Goal: Transaction & Acquisition: Purchase product/service

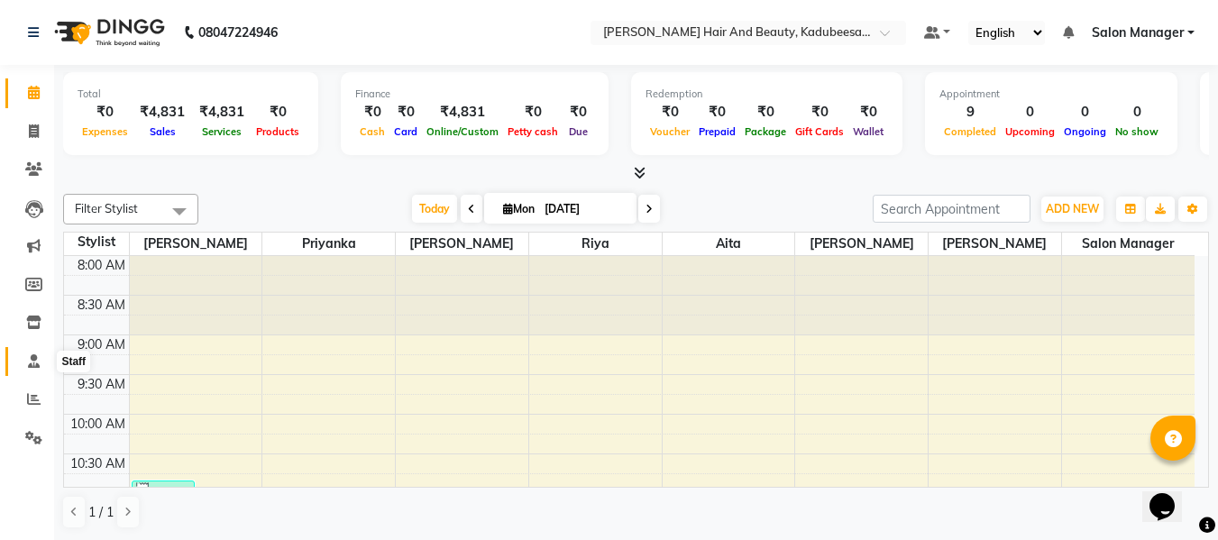
click at [31, 358] on icon at bounding box center [34, 361] width 12 height 14
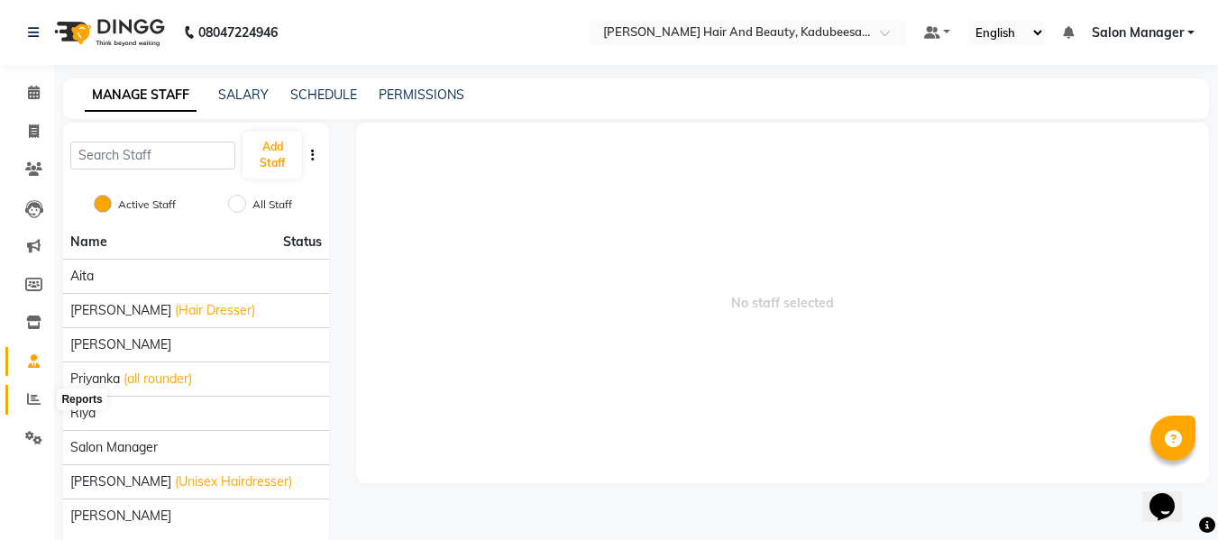
click at [30, 401] on icon at bounding box center [34, 399] width 14 height 14
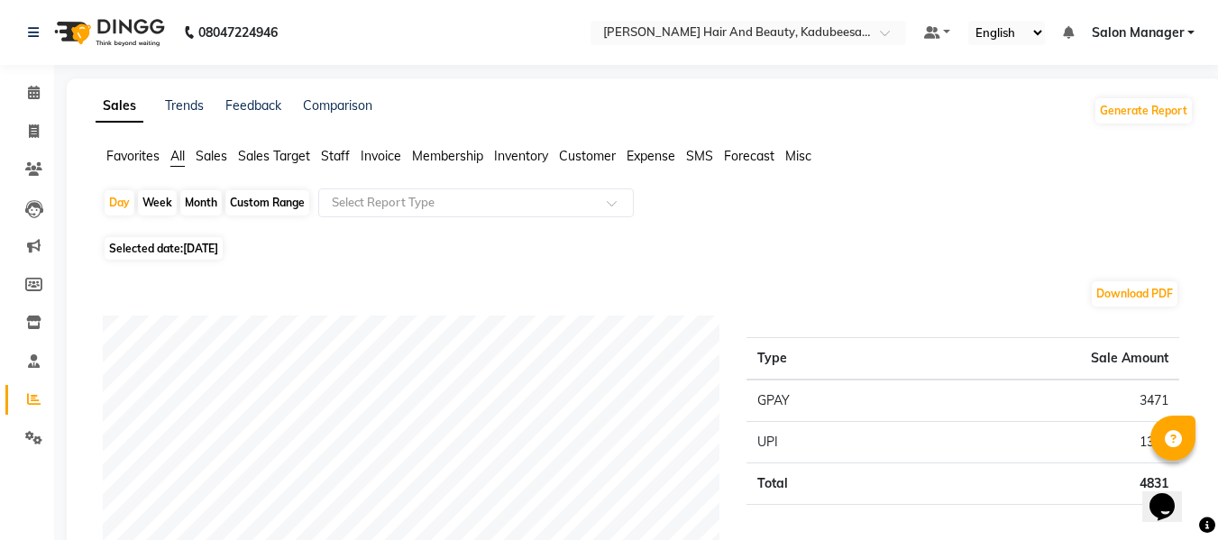
click at [334, 159] on span "Staff" at bounding box center [335, 156] width 29 height 16
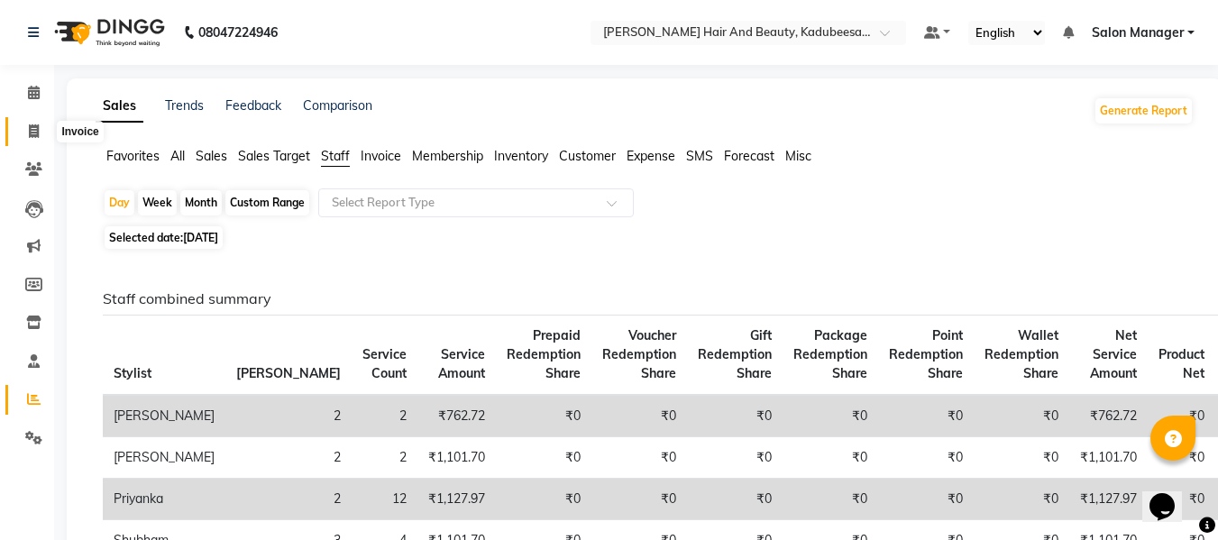
click at [32, 130] on icon at bounding box center [34, 131] width 10 height 14
select select "service"
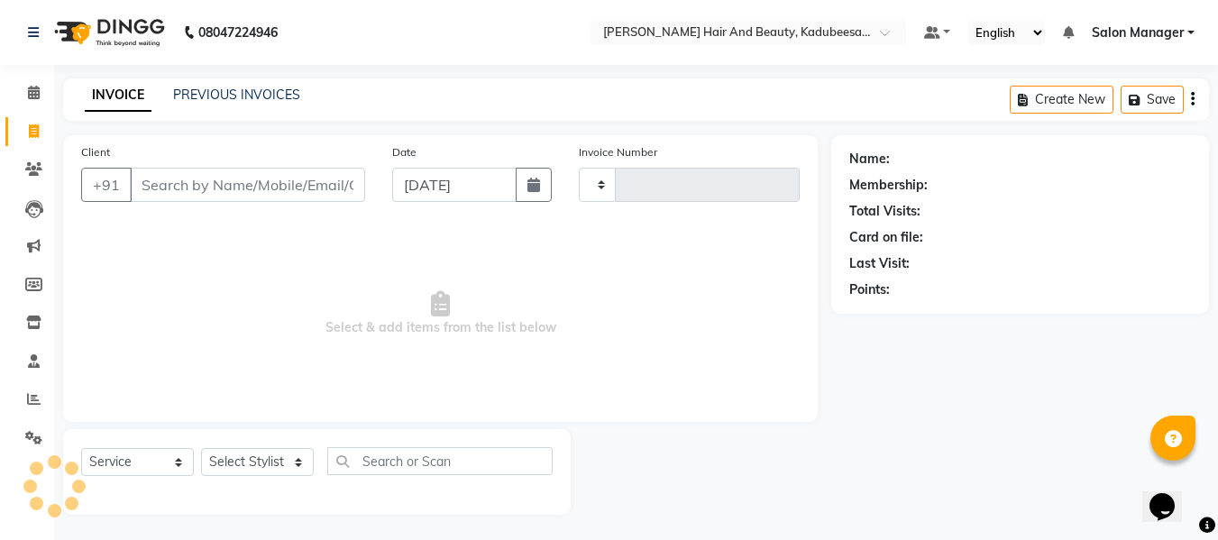
scroll to position [2, 0]
type input "1694"
select select "7013"
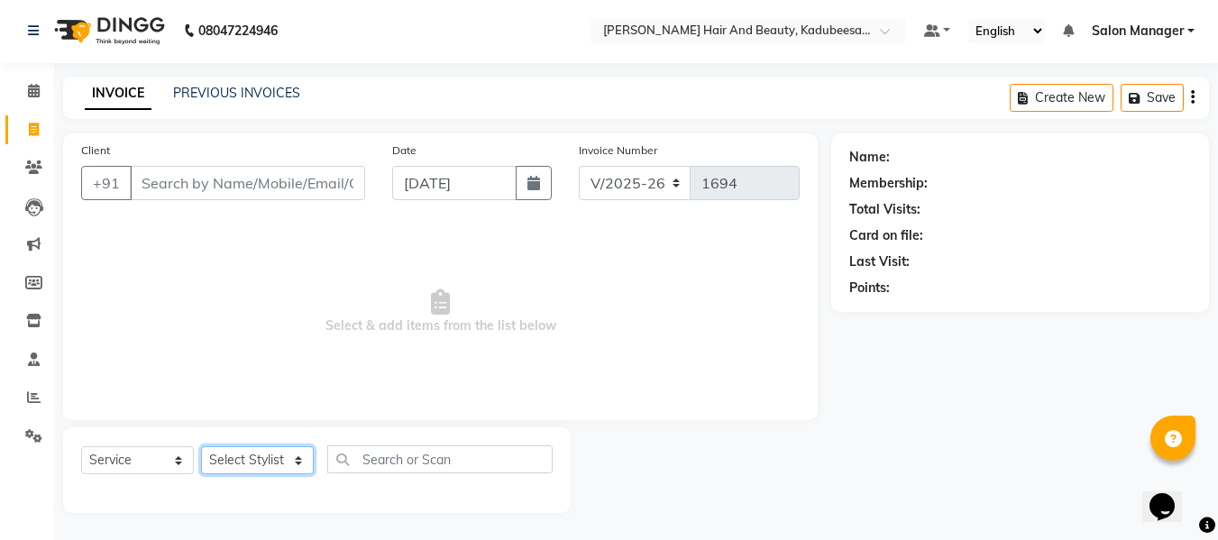
click at [298, 465] on select "Select Stylist aita [PERSON_NAME] priyanka [PERSON_NAME] Salon Manager [PERSON_…" at bounding box center [257, 460] width 113 height 28
select select "88701"
click at [201, 446] on select "Select Stylist aita [PERSON_NAME] priyanka [PERSON_NAME] Salon Manager [PERSON_…" at bounding box center [257, 460] width 113 height 28
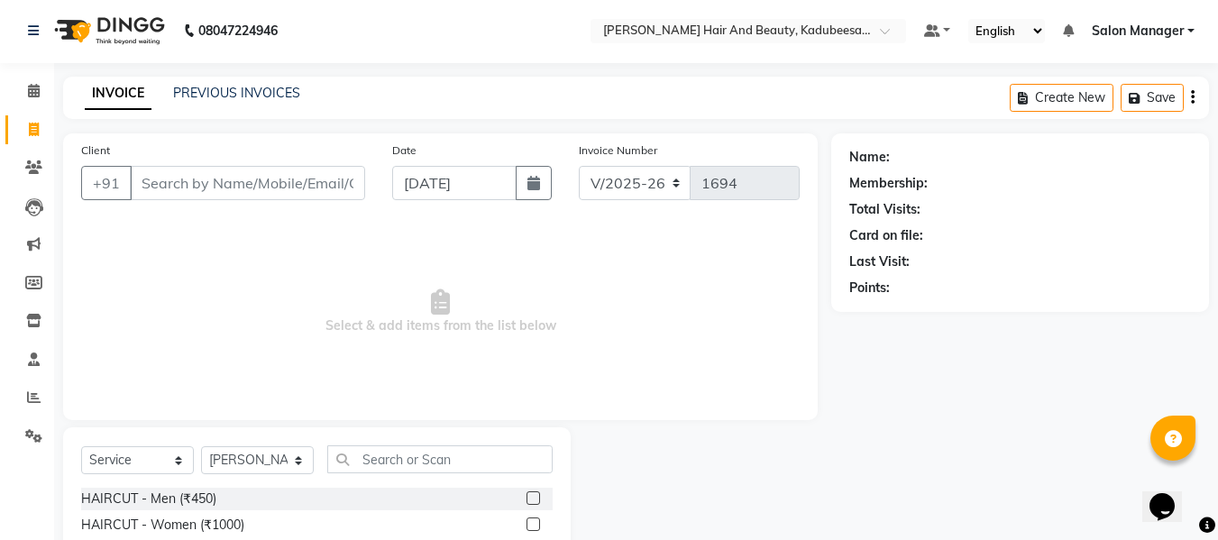
click at [526, 496] on label at bounding box center [533, 498] width 14 height 14
click at [526, 496] on input "checkbox" at bounding box center [532, 499] width 12 height 12
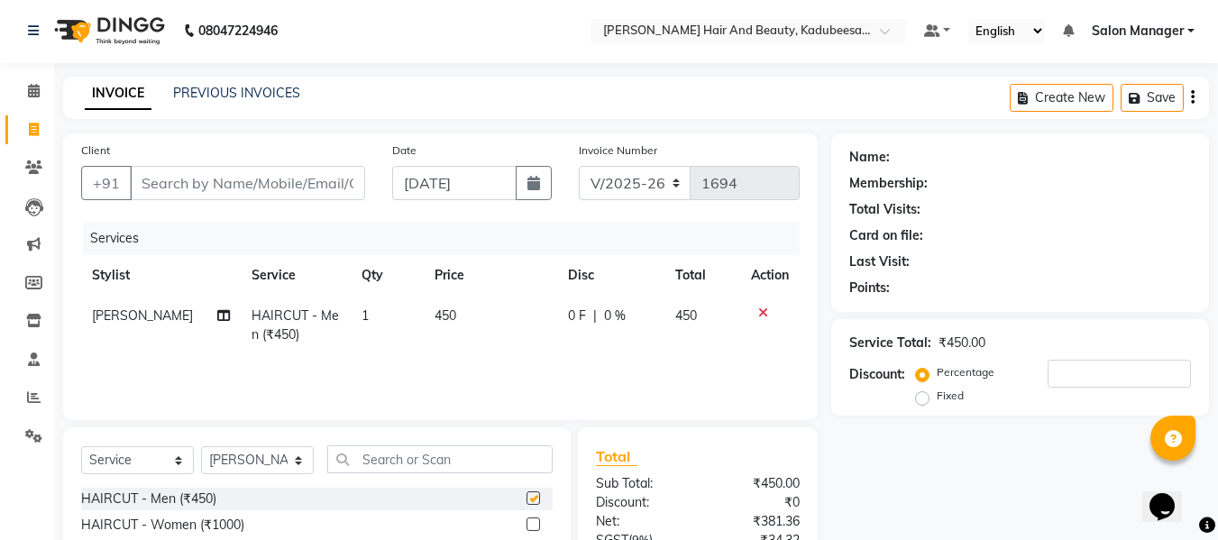
checkbox input "false"
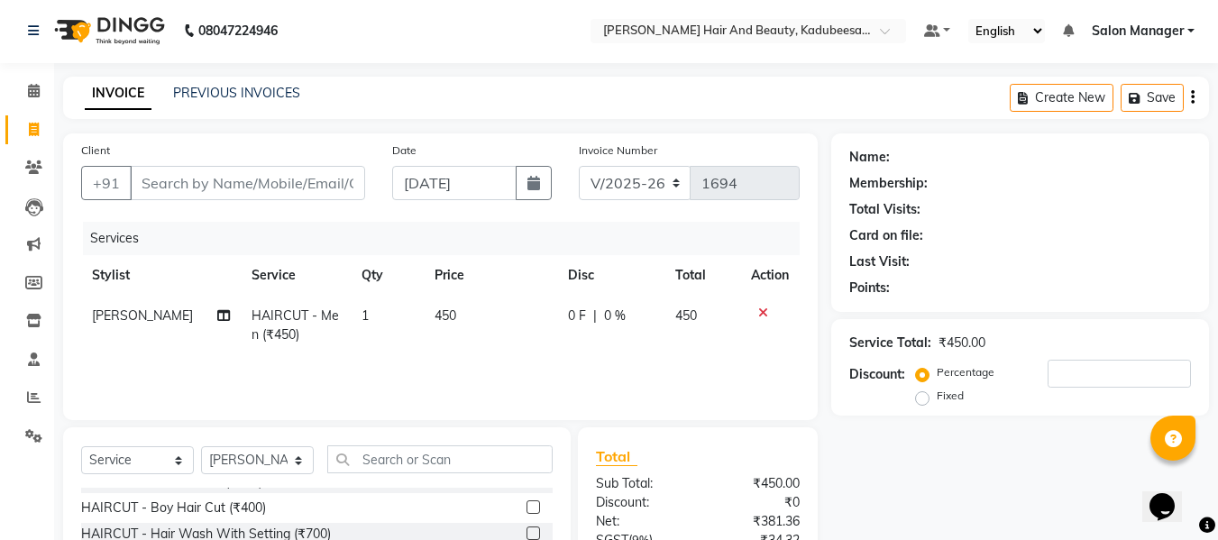
scroll to position [180, 0]
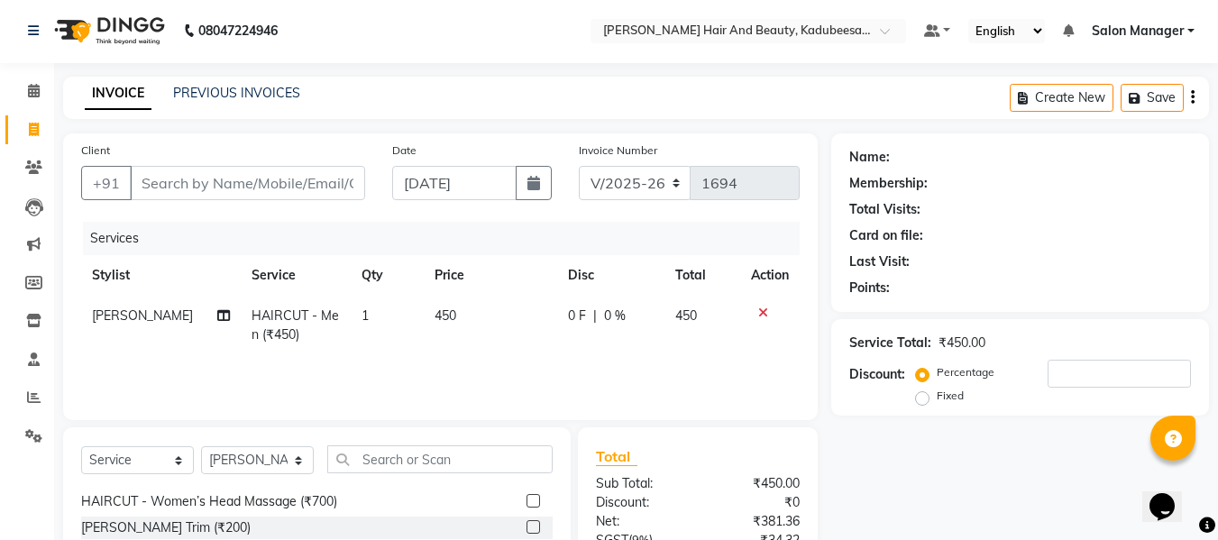
click at [526, 521] on label at bounding box center [533, 527] width 14 height 14
click at [526, 522] on input "checkbox" at bounding box center [532, 528] width 12 height 12
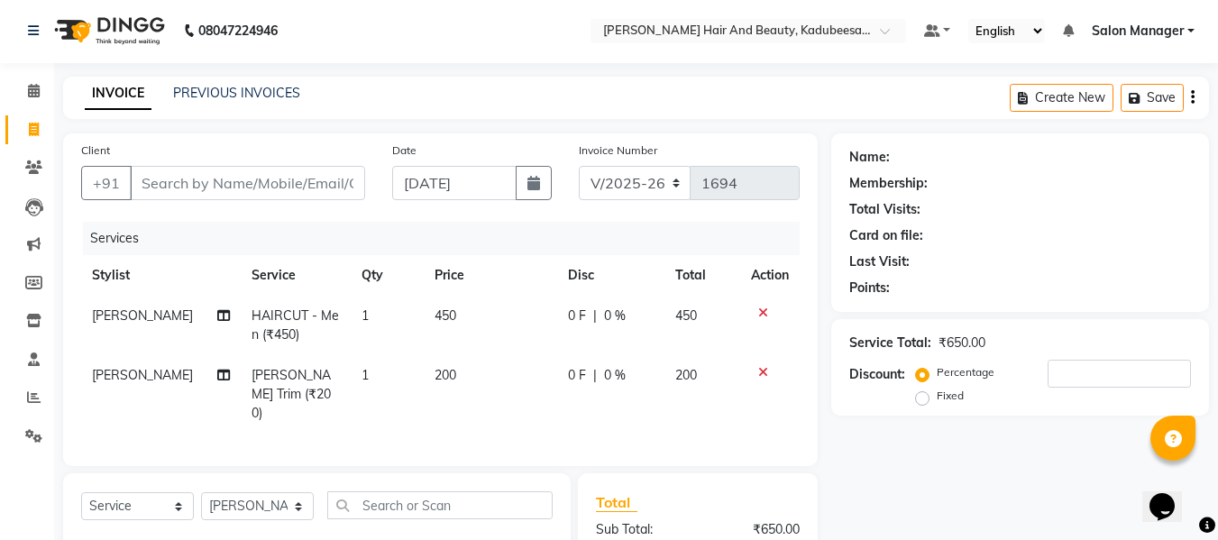
checkbox input "false"
click at [331, 177] on input "Client" at bounding box center [247, 183] width 235 height 34
type input "h"
type input "0"
type input "h"
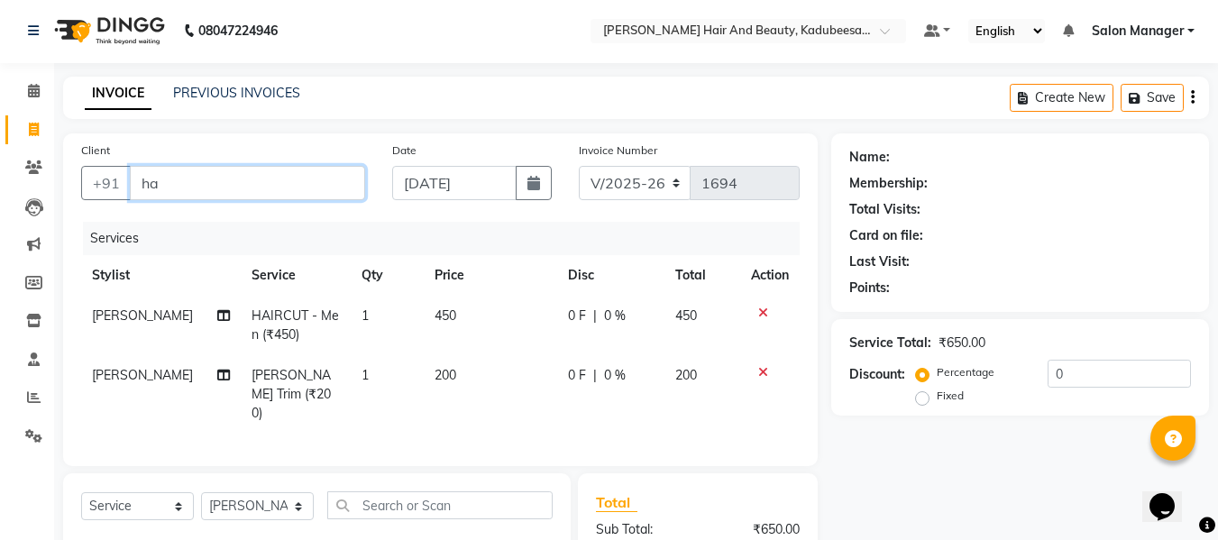
type input "h"
click at [226, 188] on input "poter" at bounding box center [201, 183] width 143 height 34
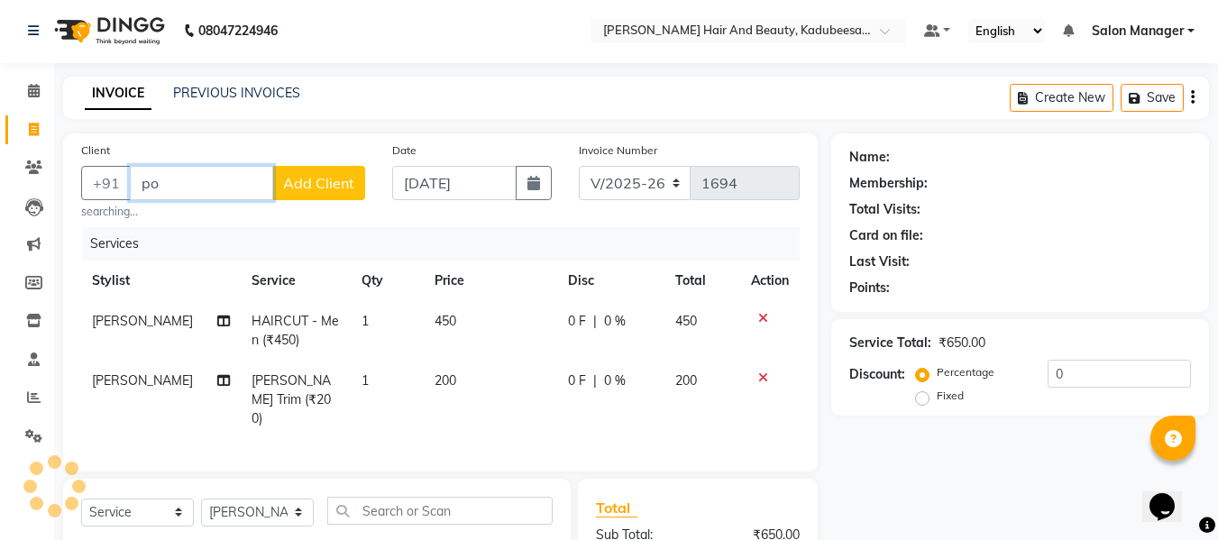
type input "p"
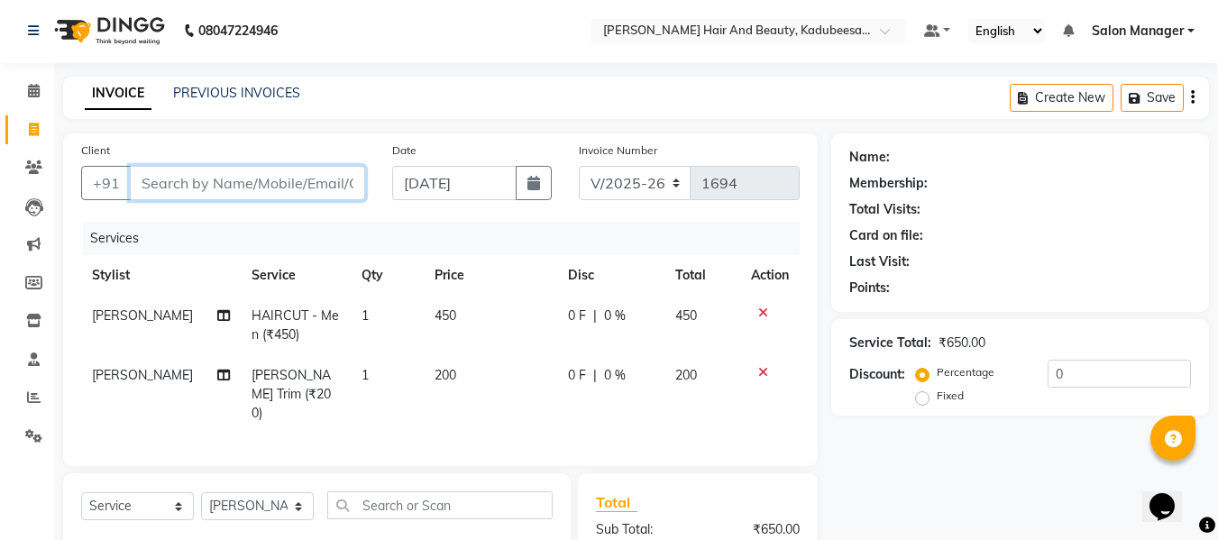
click at [214, 183] on input "Client" at bounding box center [247, 183] width 235 height 34
click at [759, 370] on icon at bounding box center [763, 372] width 10 height 13
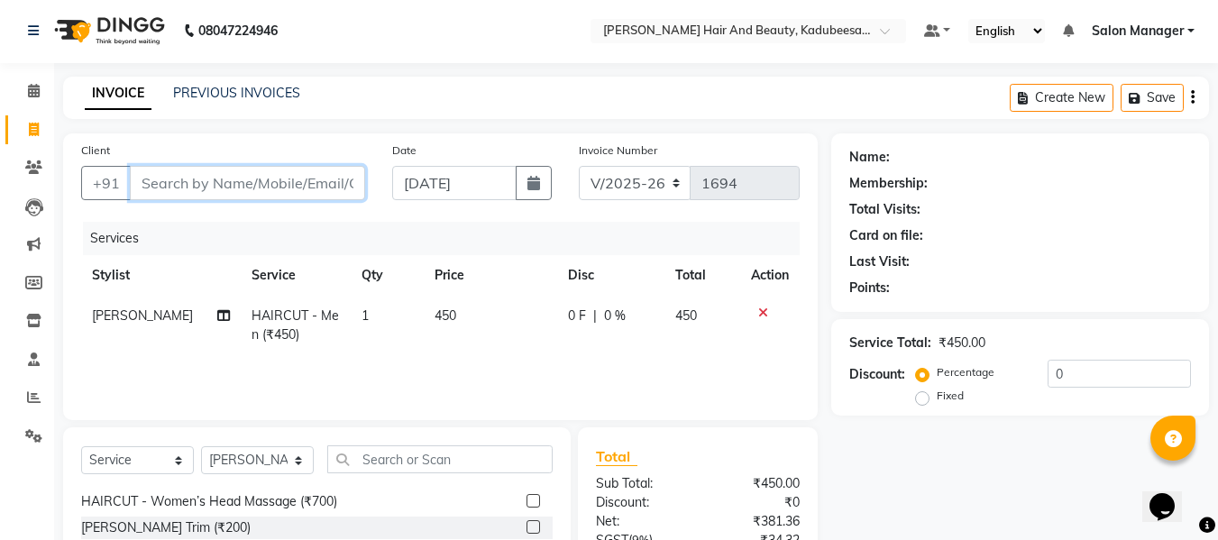
click at [297, 182] on input "Client" at bounding box center [247, 183] width 235 height 34
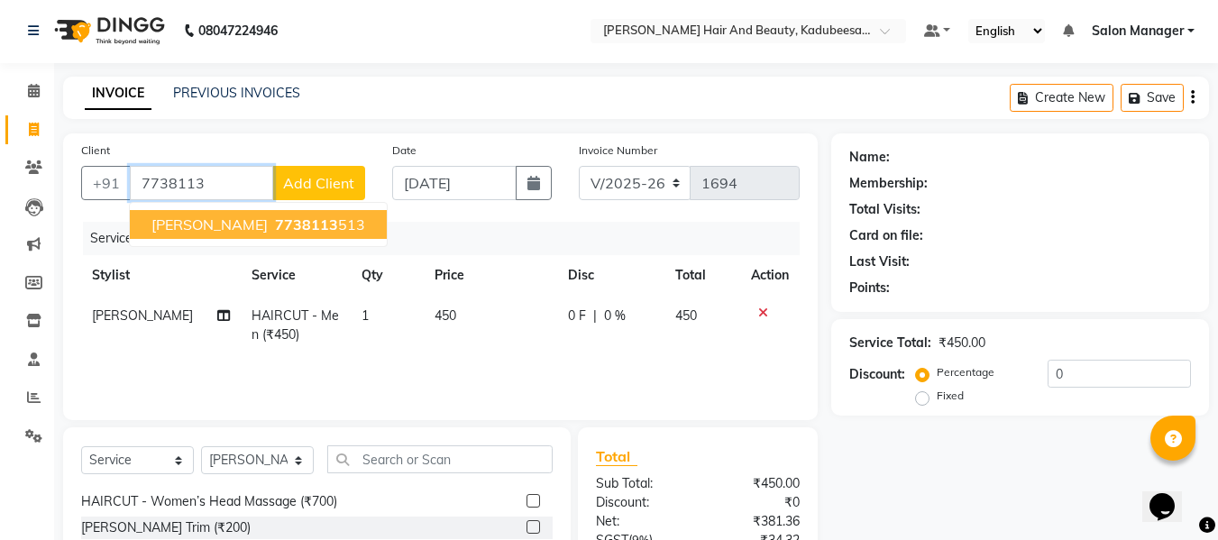
click at [290, 215] on button "[PERSON_NAME] 7738113 513" at bounding box center [258, 224] width 257 height 29
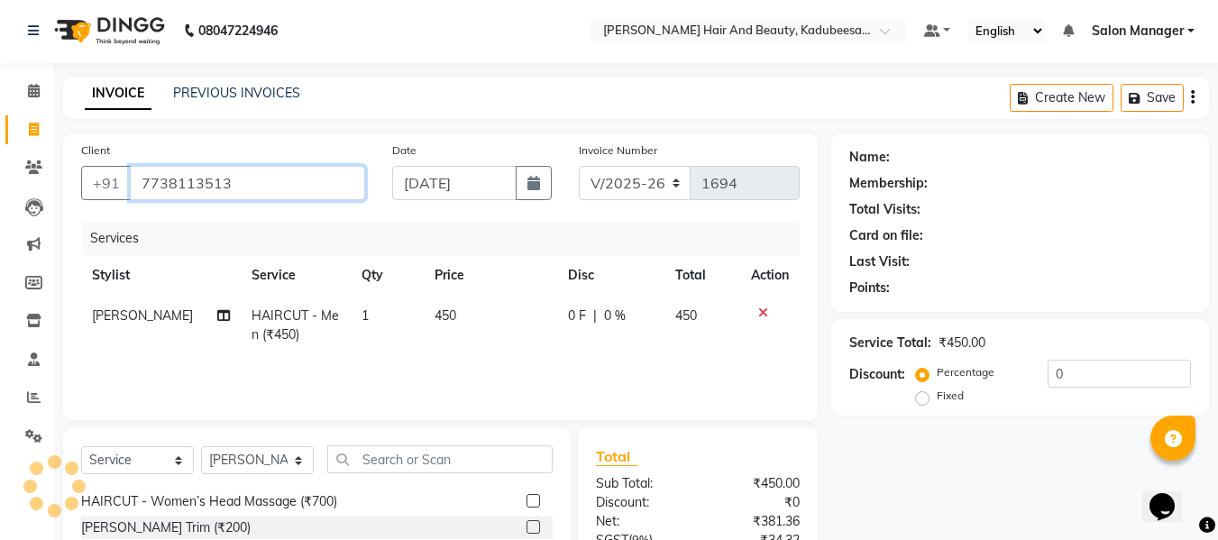
type input "7738113513"
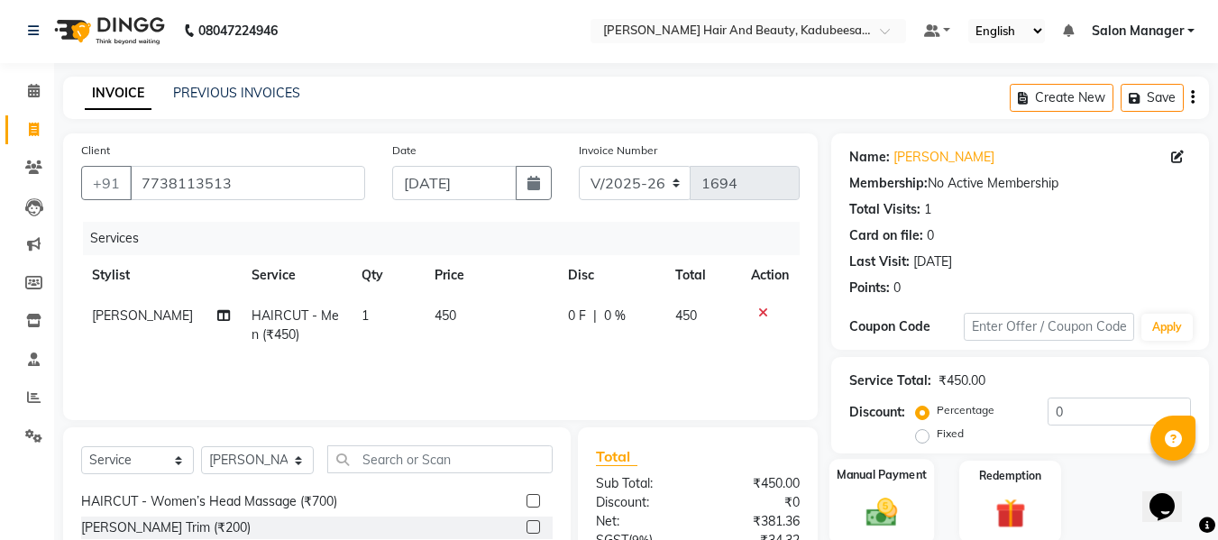
click at [871, 507] on img at bounding box center [881, 512] width 50 height 36
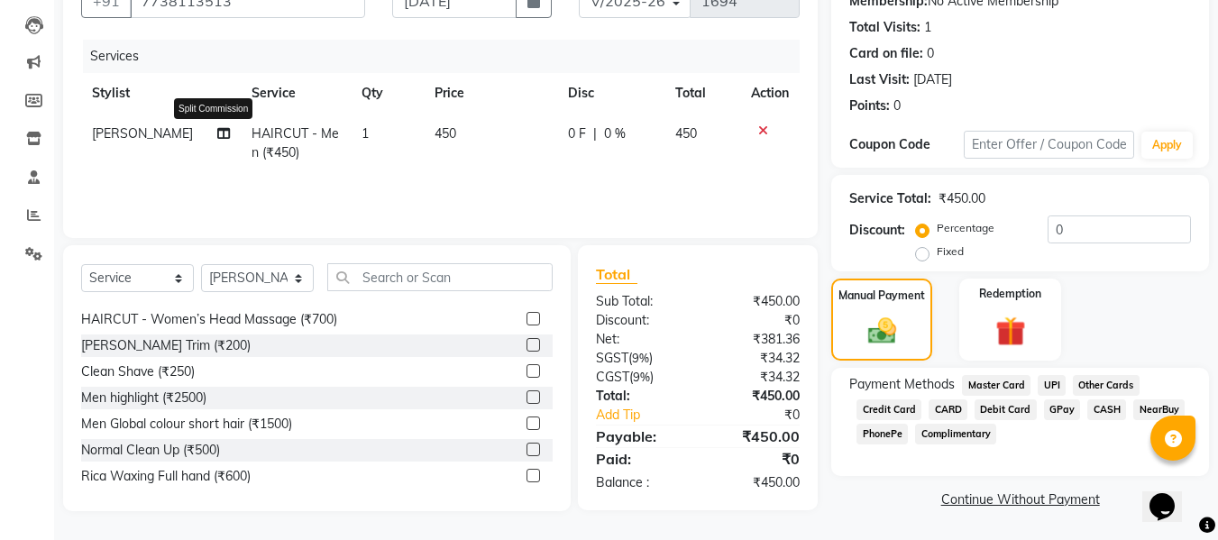
click at [217, 131] on icon at bounding box center [223, 133] width 13 height 13
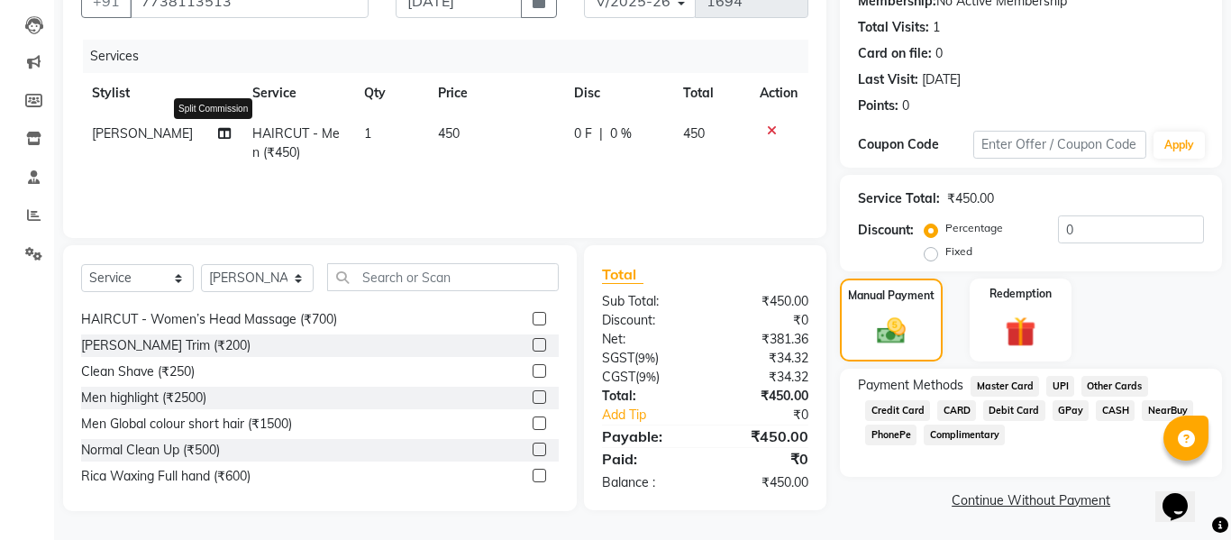
select select "88701"
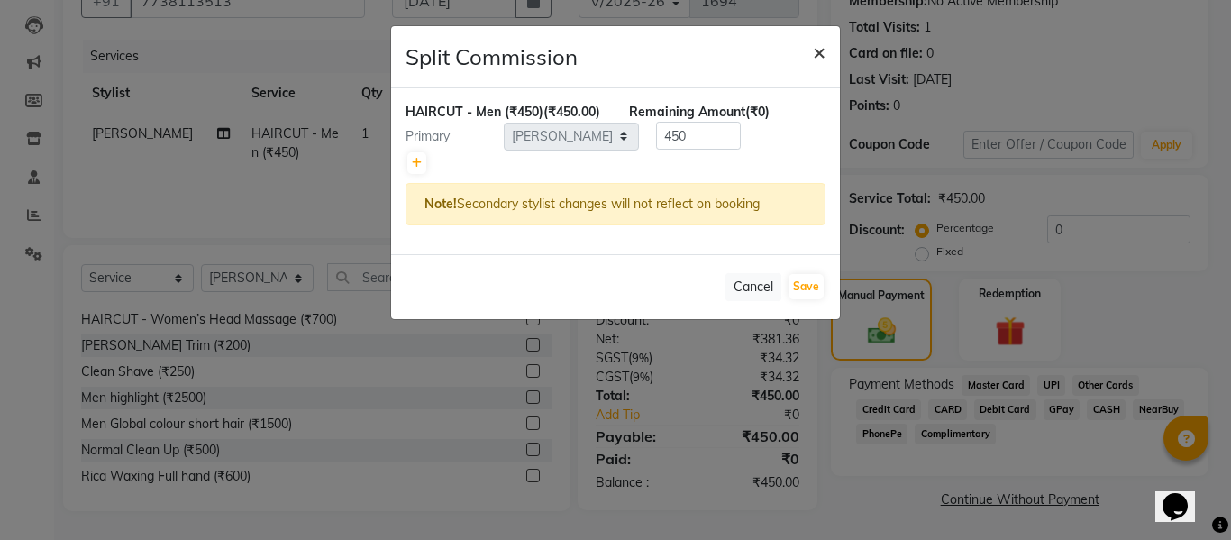
click at [823, 54] on span "×" at bounding box center [819, 51] width 13 height 27
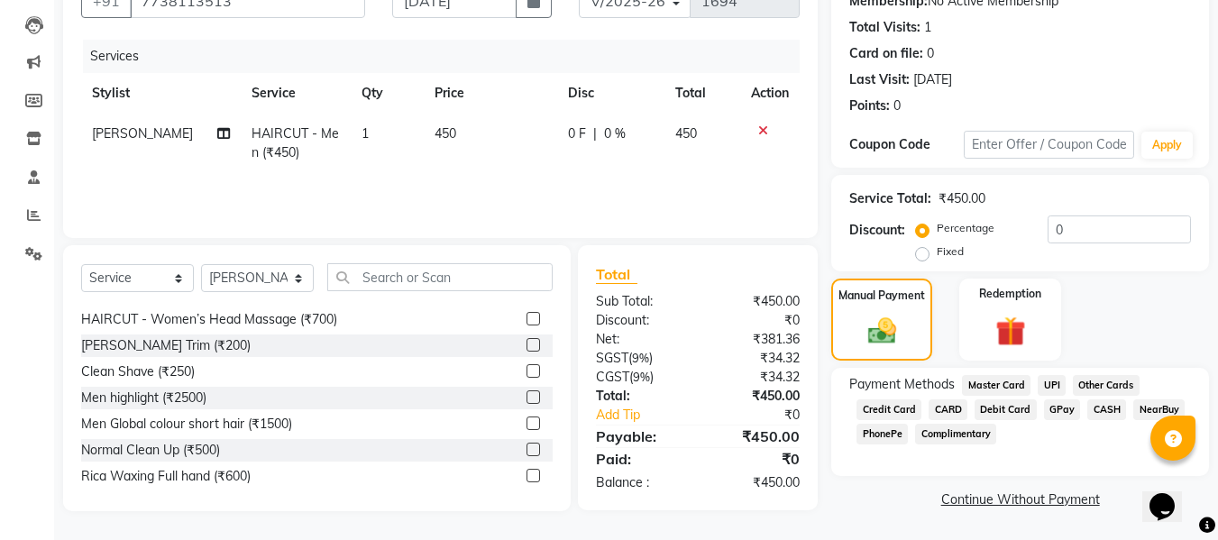
click at [763, 126] on icon at bounding box center [763, 130] width 10 height 13
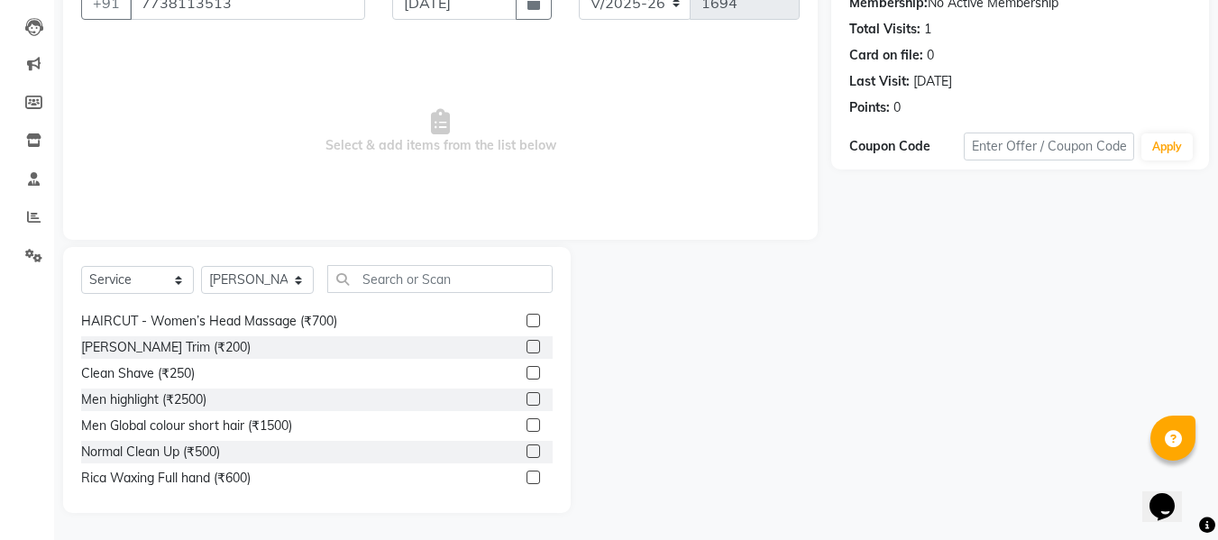
scroll to position [182, 0]
click at [297, 278] on select "Select Stylist aita [PERSON_NAME] priyanka [PERSON_NAME] Salon Manager [PERSON_…" at bounding box center [257, 280] width 113 height 28
select select "88370"
click at [201, 266] on select "Select Stylist aita [PERSON_NAME] priyanka [PERSON_NAME] Salon Manager [PERSON_…" at bounding box center [257, 280] width 113 height 28
click at [415, 273] on input "text" at bounding box center [439, 279] width 225 height 28
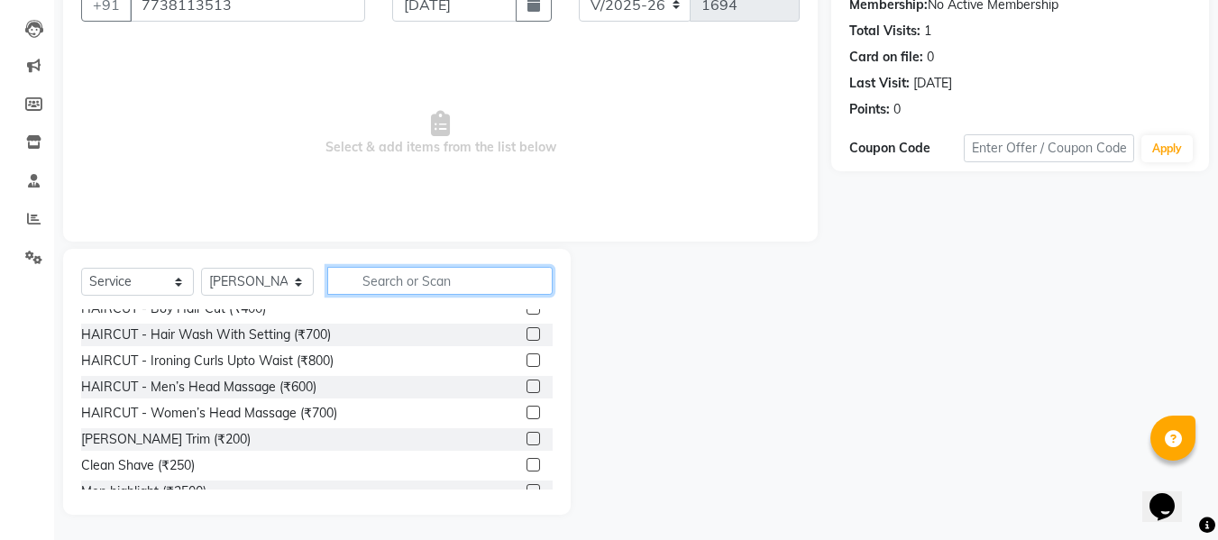
scroll to position [0, 0]
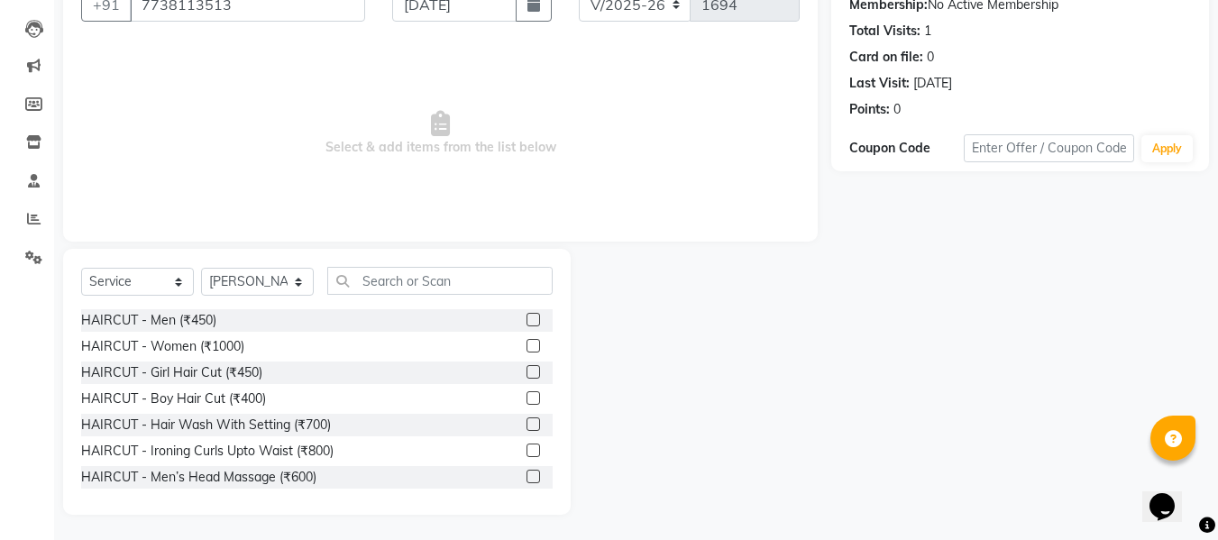
click at [526, 315] on label at bounding box center [533, 320] width 14 height 14
click at [526, 315] on input "checkbox" at bounding box center [532, 321] width 12 height 12
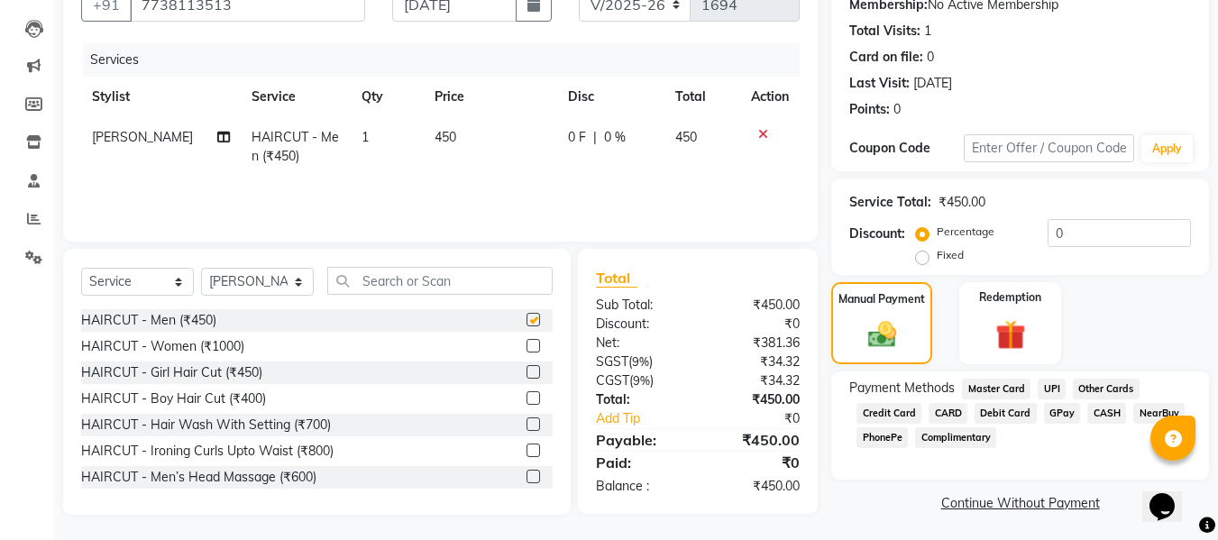
checkbox input "false"
click at [1056, 407] on span "GPay" at bounding box center [1062, 413] width 37 height 21
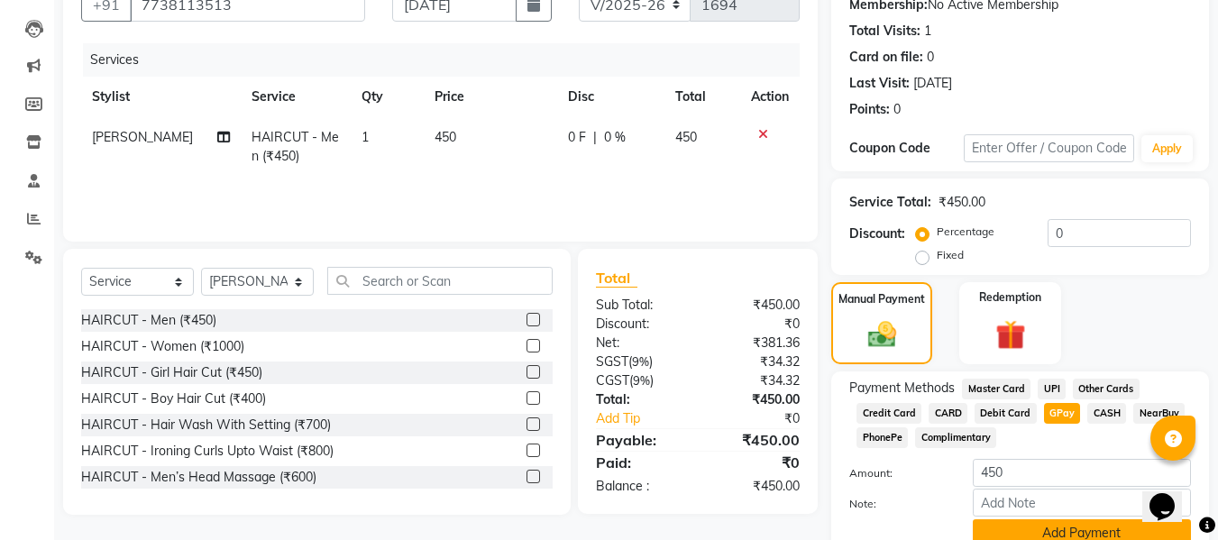
click at [1071, 526] on button "Add Payment" at bounding box center [1081, 533] width 218 height 28
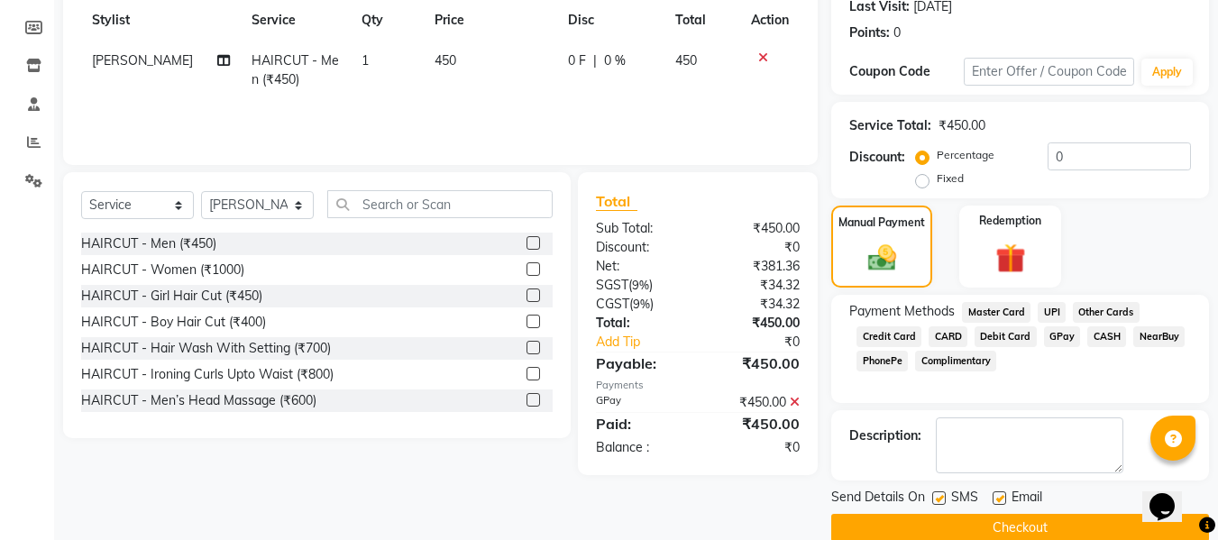
scroll to position [286, 0]
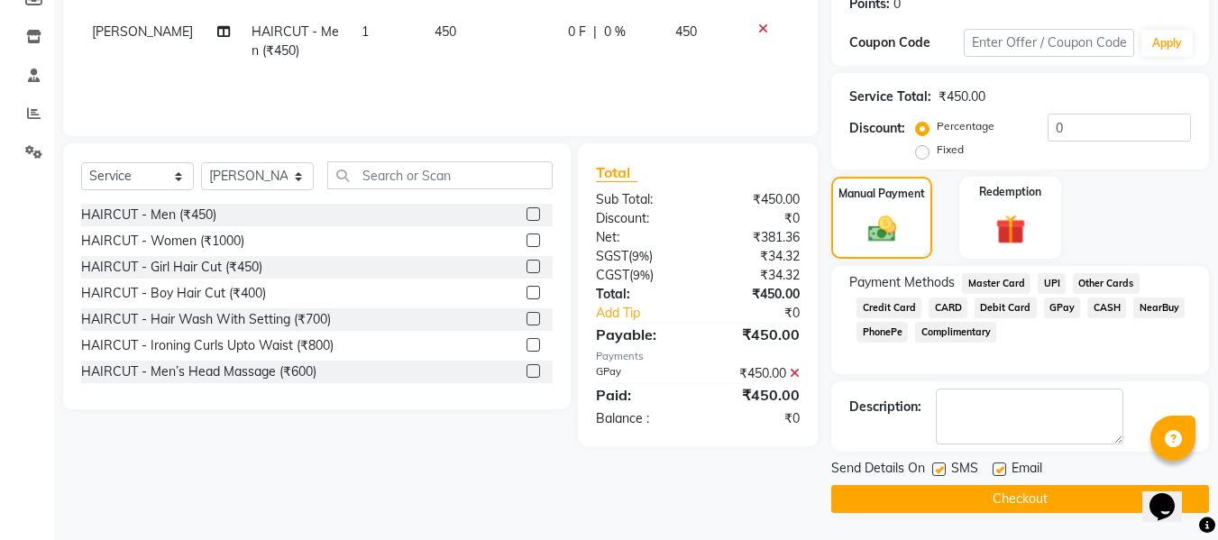
click at [1061, 483] on div "Send Details On SMS Email Checkout" at bounding box center [1020, 486] width 378 height 54
click at [1056, 495] on button "Checkout" at bounding box center [1020, 499] width 378 height 28
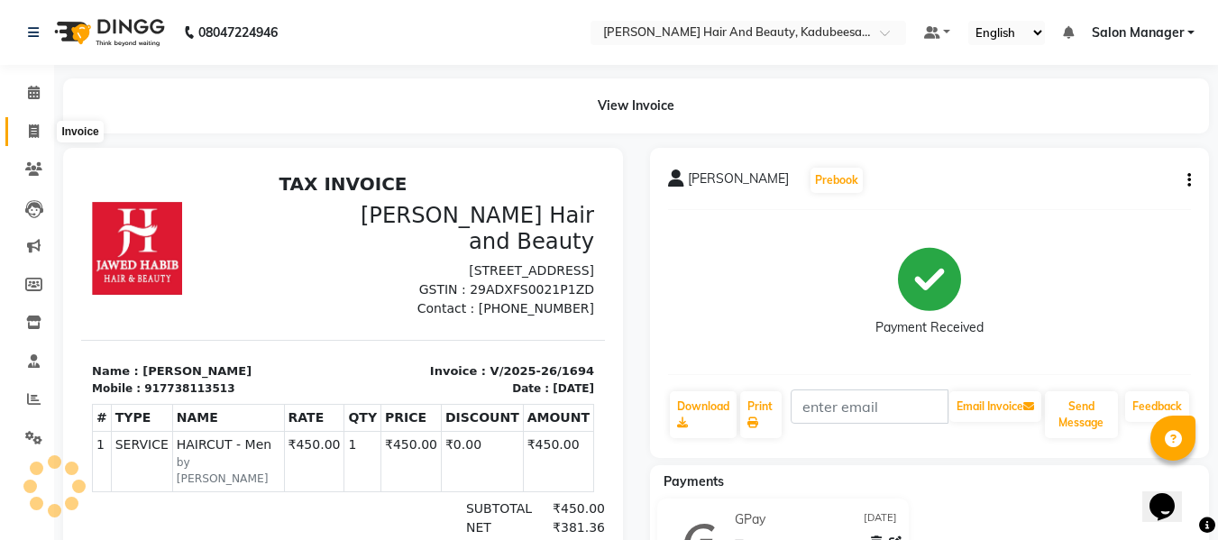
click at [32, 139] on span at bounding box center [34, 132] width 32 height 21
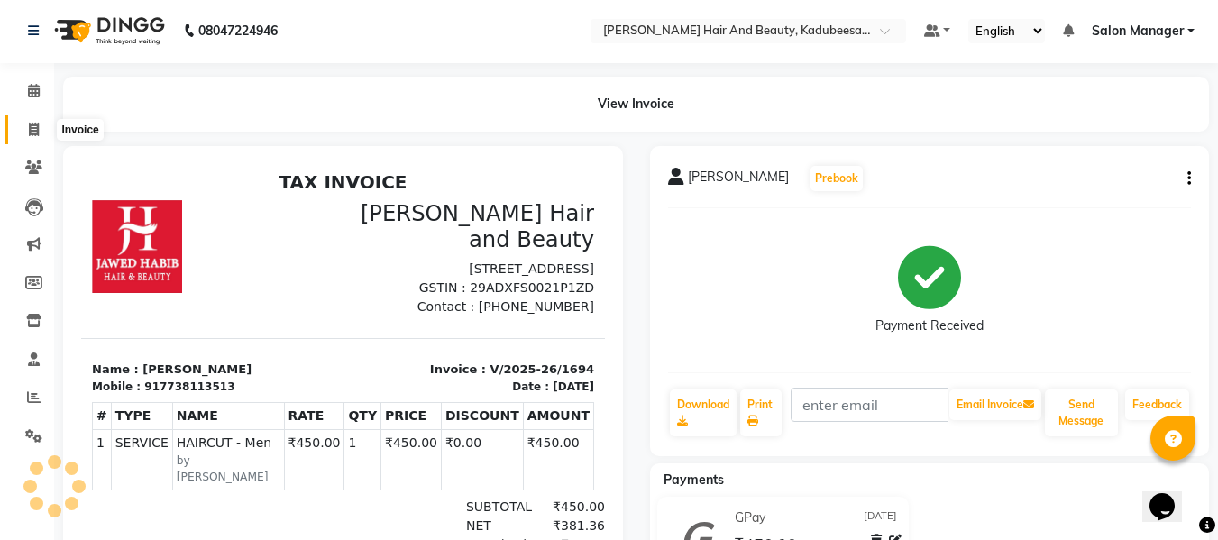
select select "service"
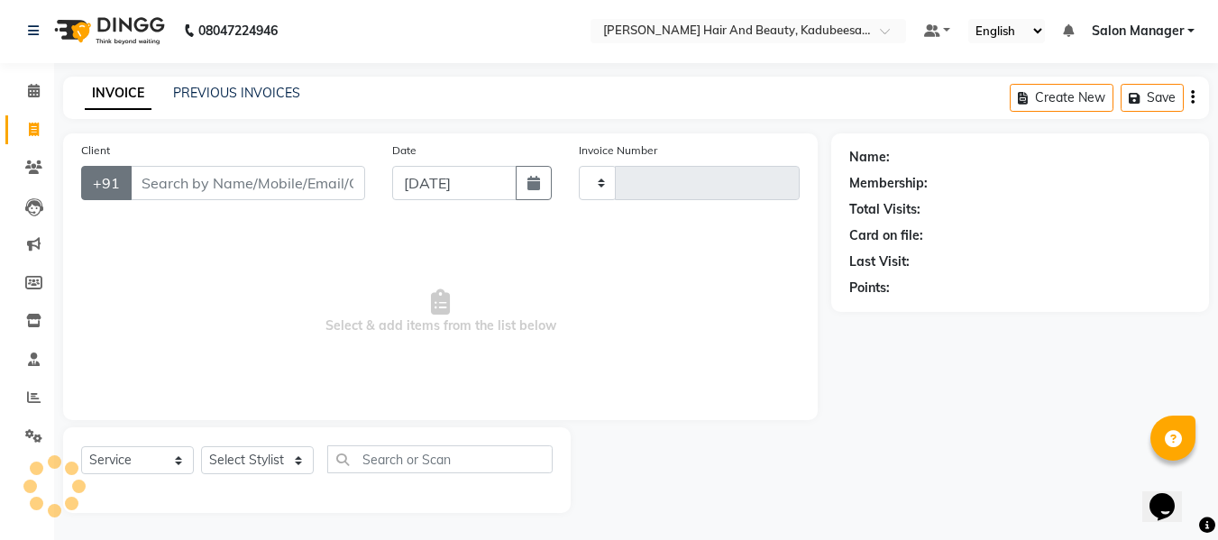
type input "1695"
select select "7013"
click at [164, 190] on input "Client" at bounding box center [247, 183] width 235 height 34
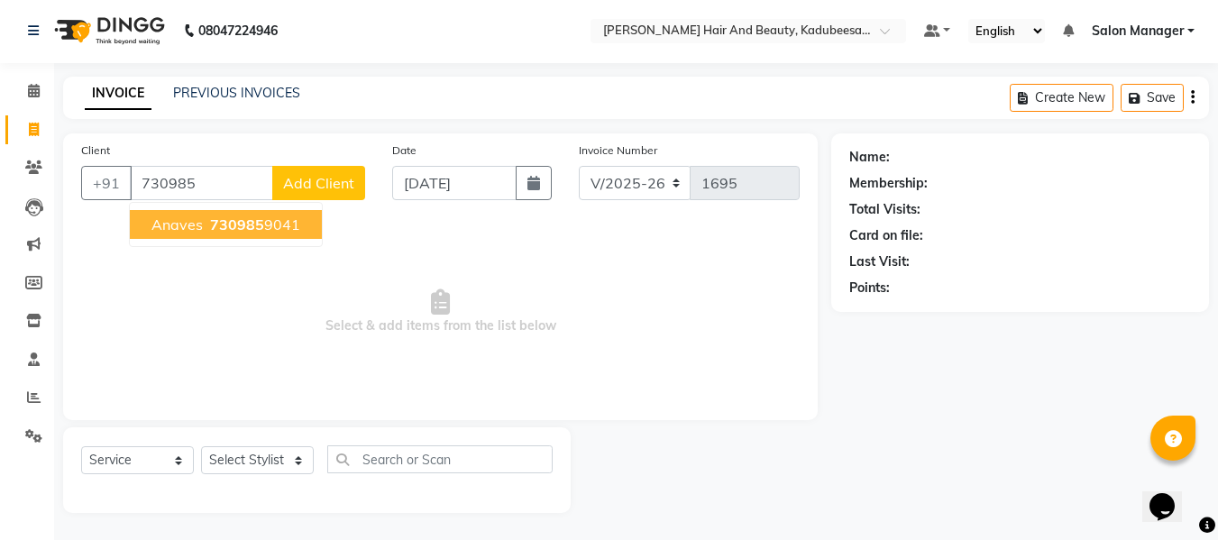
click at [240, 227] on span "730985" at bounding box center [237, 224] width 54 height 18
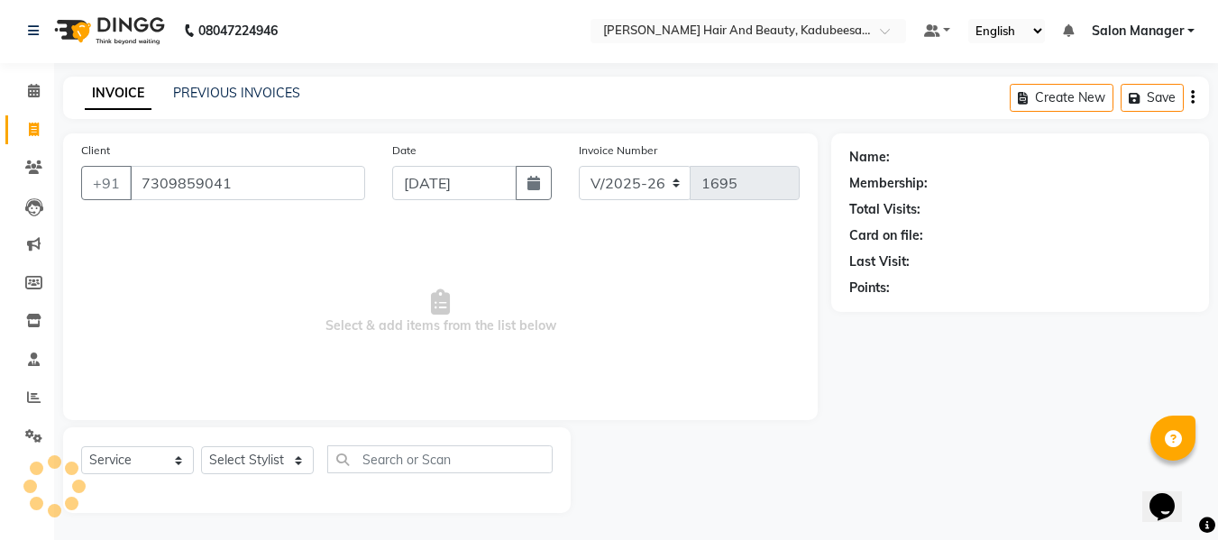
type input "7309859041"
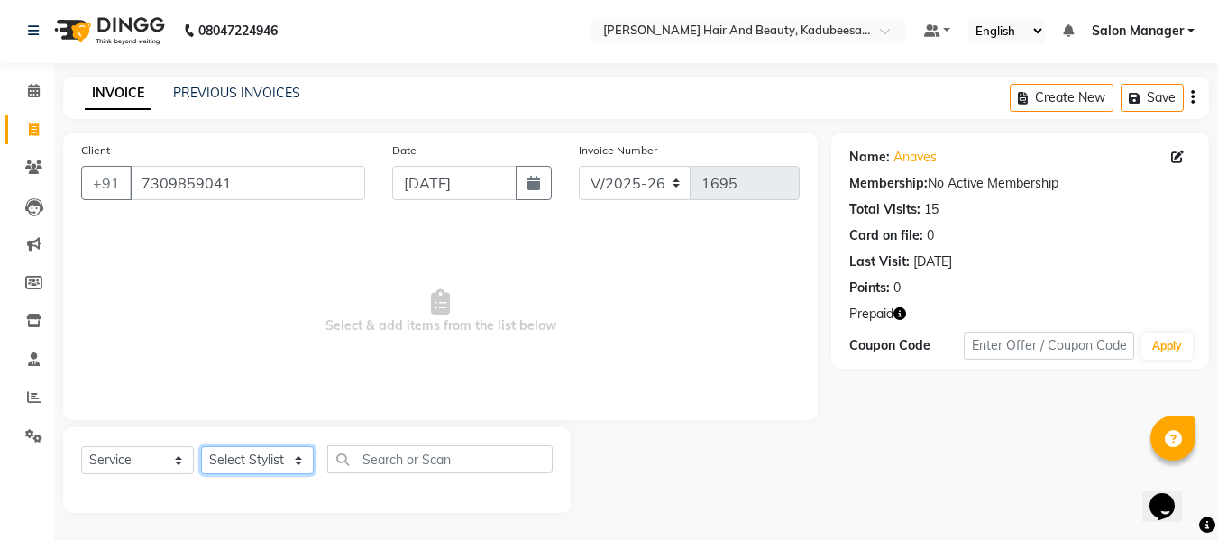
click at [285, 472] on select "Select Stylist aita [PERSON_NAME] priyanka [PERSON_NAME] Salon Manager [PERSON_…" at bounding box center [257, 460] width 113 height 28
select select "79629"
click at [201, 446] on select "Select Stylist aita [PERSON_NAME] priyanka [PERSON_NAME] Salon Manager [PERSON_…" at bounding box center [257, 460] width 113 height 28
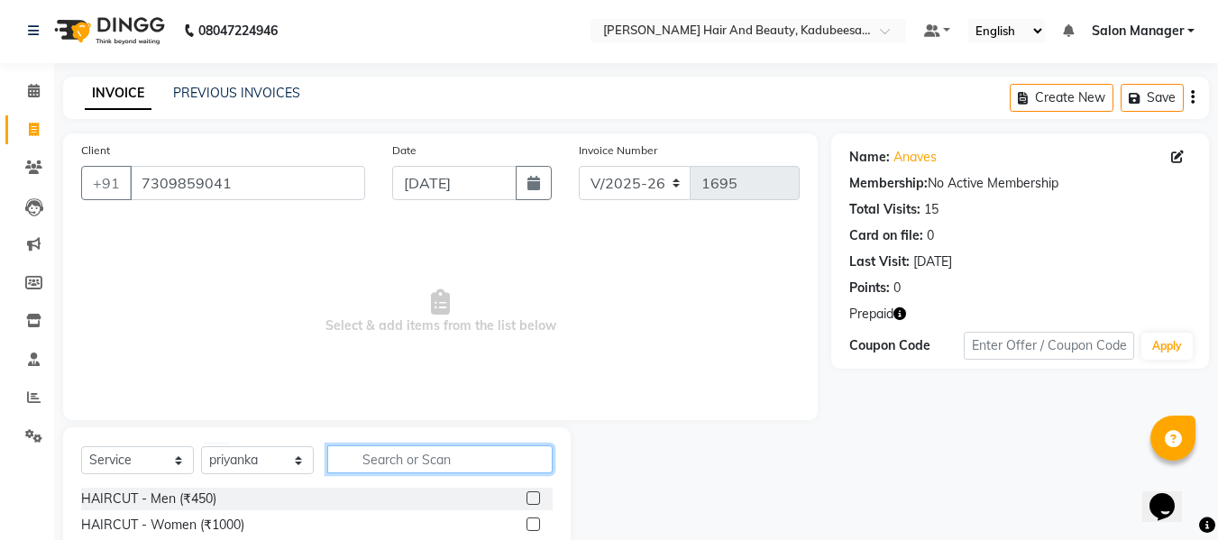
click at [381, 460] on input "text" at bounding box center [439, 459] width 225 height 28
type input "hea"
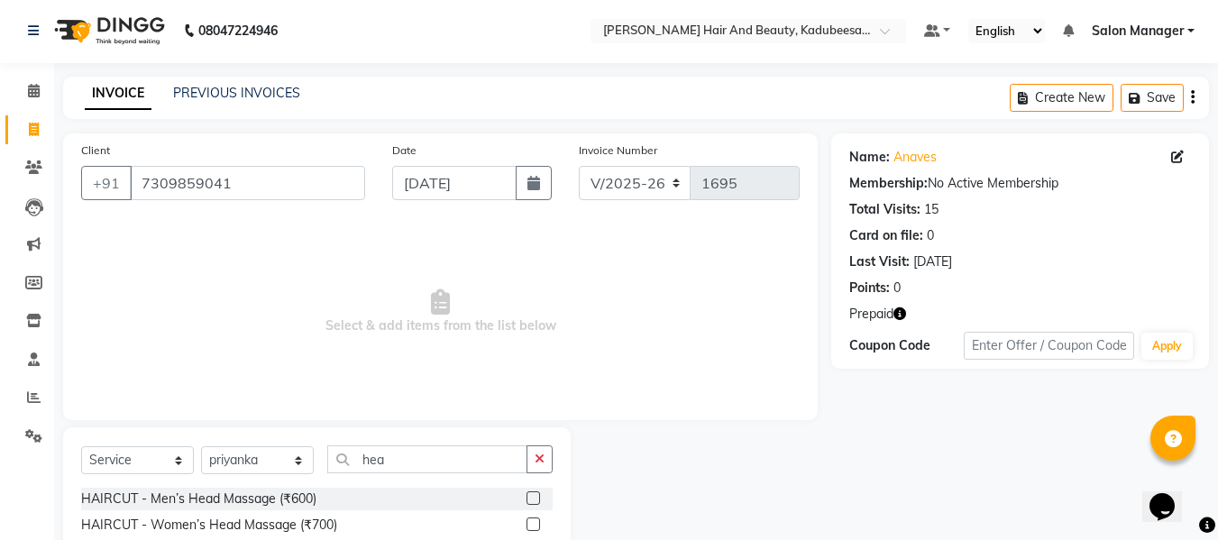
click at [526, 492] on label at bounding box center [533, 498] width 14 height 14
click at [526, 493] on input "checkbox" at bounding box center [532, 499] width 12 height 12
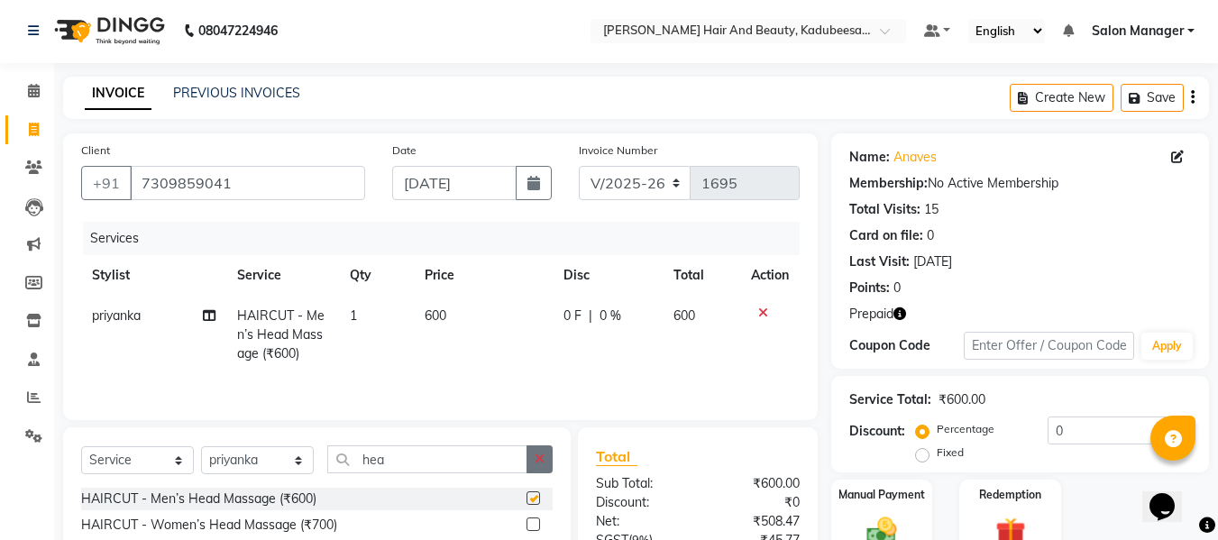
checkbox input "false"
click at [552, 456] on button "button" at bounding box center [539, 459] width 26 height 28
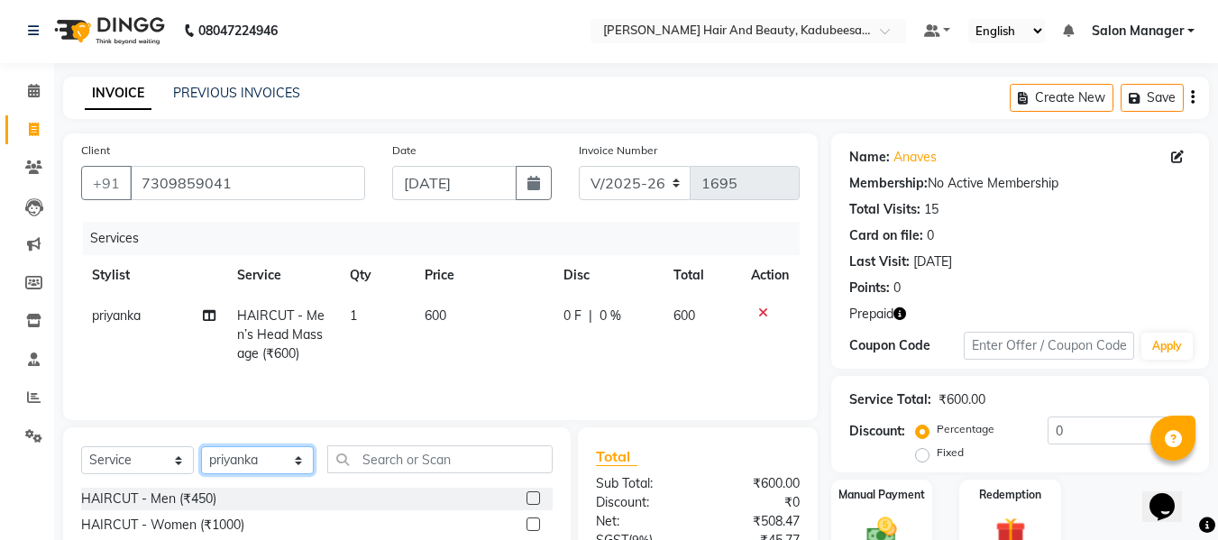
click at [291, 455] on select "Select Stylist aita [PERSON_NAME] priyanka [PERSON_NAME] Salon Manager [PERSON_…" at bounding box center [257, 460] width 113 height 28
select select "88701"
click at [201, 446] on select "Select Stylist aita [PERSON_NAME] priyanka [PERSON_NAME] Salon Manager [PERSON_…" at bounding box center [257, 460] width 113 height 28
click at [526, 502] on label at bounding box center [533, 498] width 14 height 14
click at [526, 502] on input "checkbox" at bounding box center [532, 499] width 12 height 12
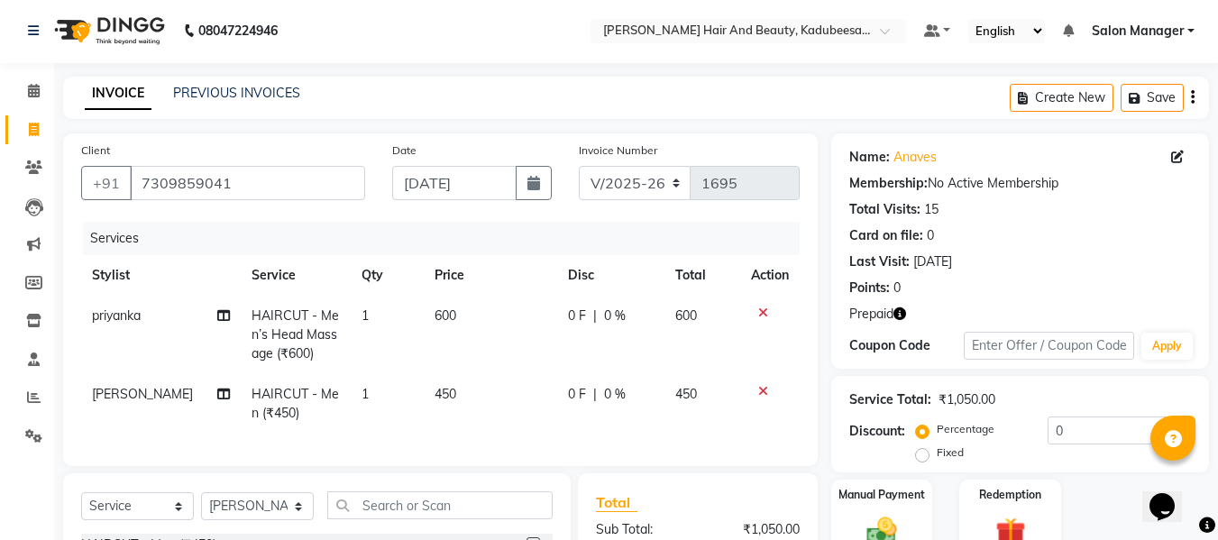
checkbox input "false"
click at [453, 517] on input "text" at bounding box center [439, 505] width 225 height 28
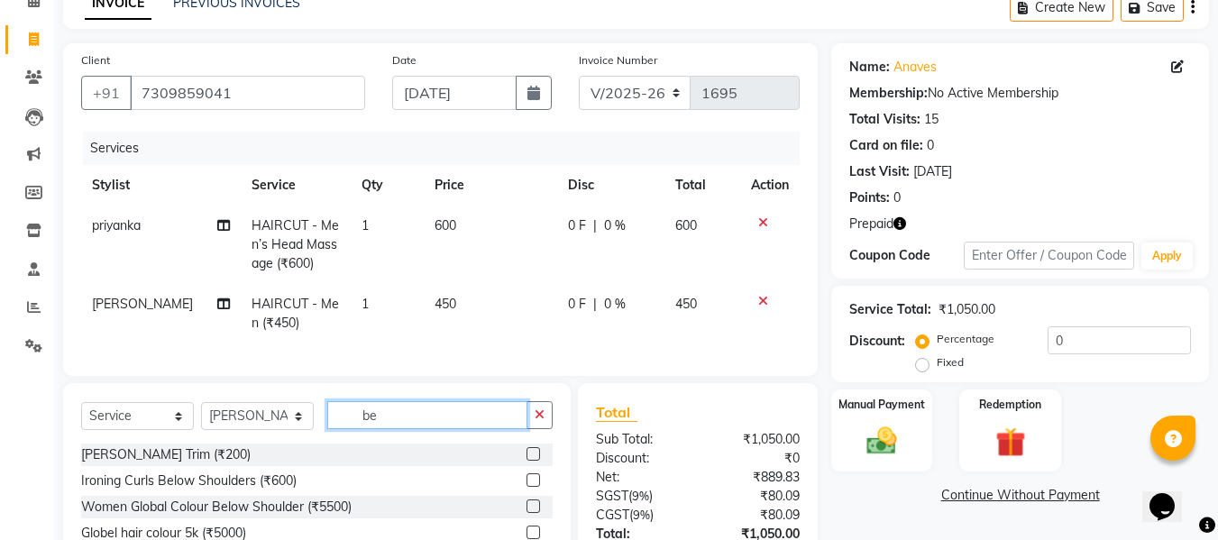
type input "be"
click at [526, 461] on label at bounding box center [533, 454] width 14 height 14
click at [526, 461] on input "checkbox" at bounding box center [532, 455] width 12 height 12
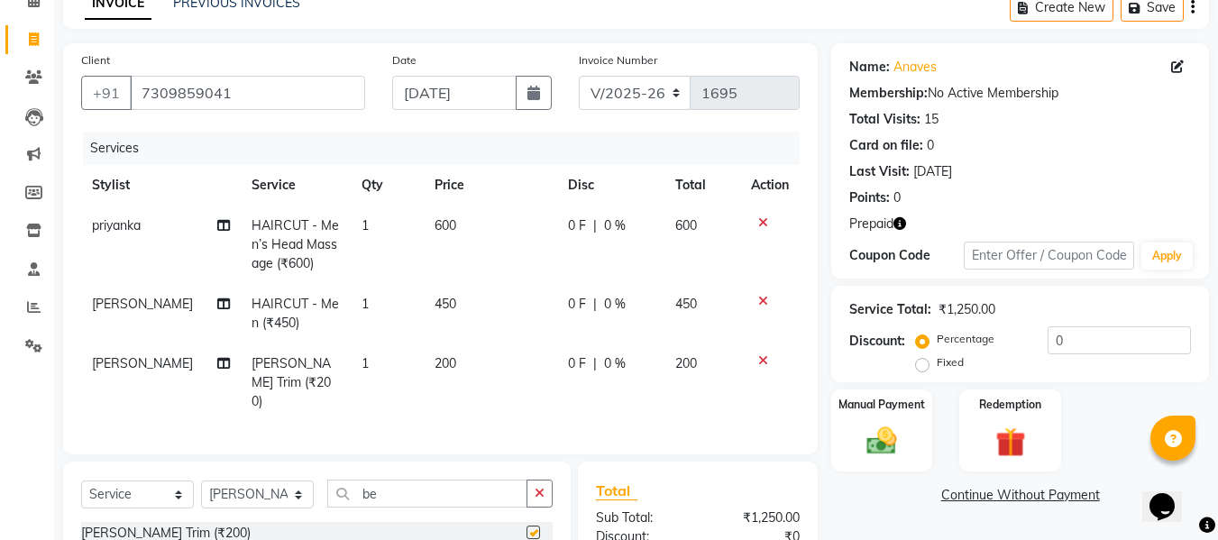
checkbox input "false"
click at [890, 224] on span "Prepaid" at bounding box center [871, 224] width 44 height 19
click at [901, 217] on icon "button" at bounding box center [899, 223] width 13 height 13
click at [726, 266] on td "600" at bounding box center [702, 244] width 77 height 78
select select "79629"
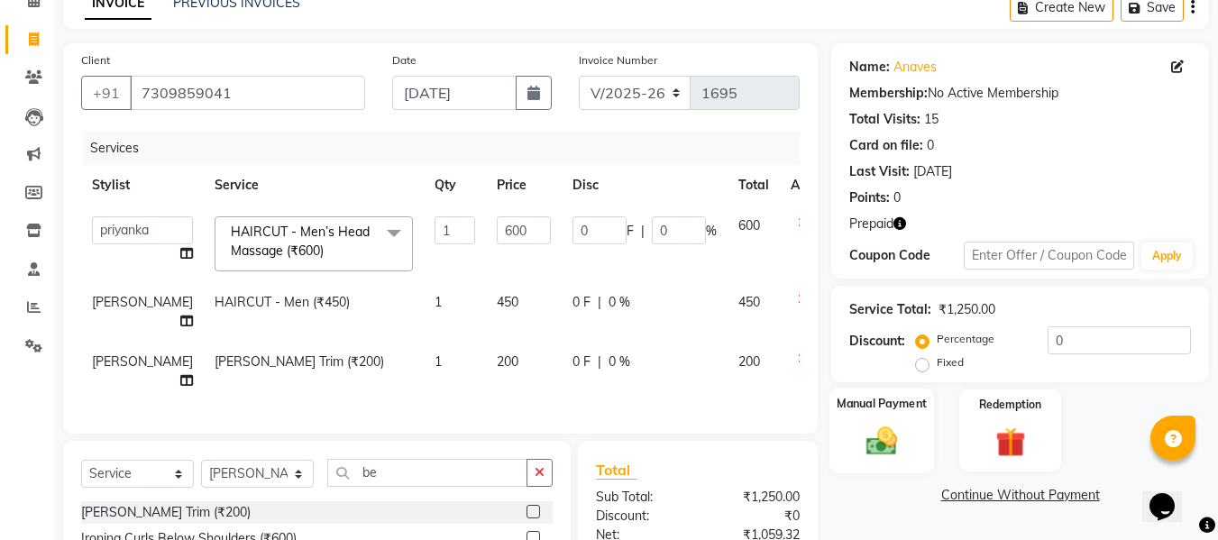
click at [888, 430] on img at bounding box center [881, 441] width 50 height 36
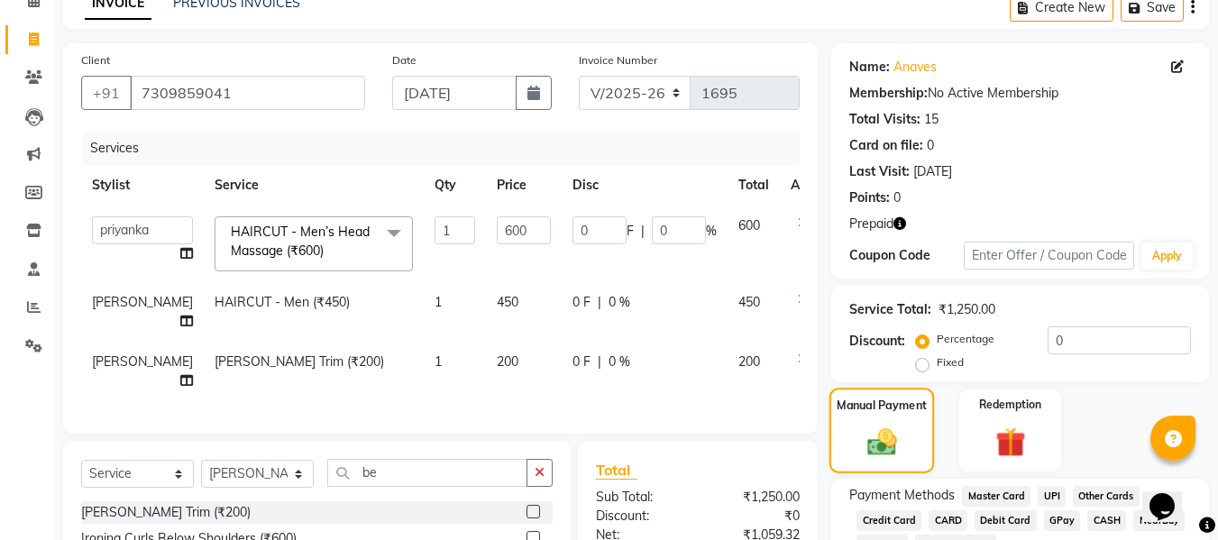
scroll to position [299, 0]
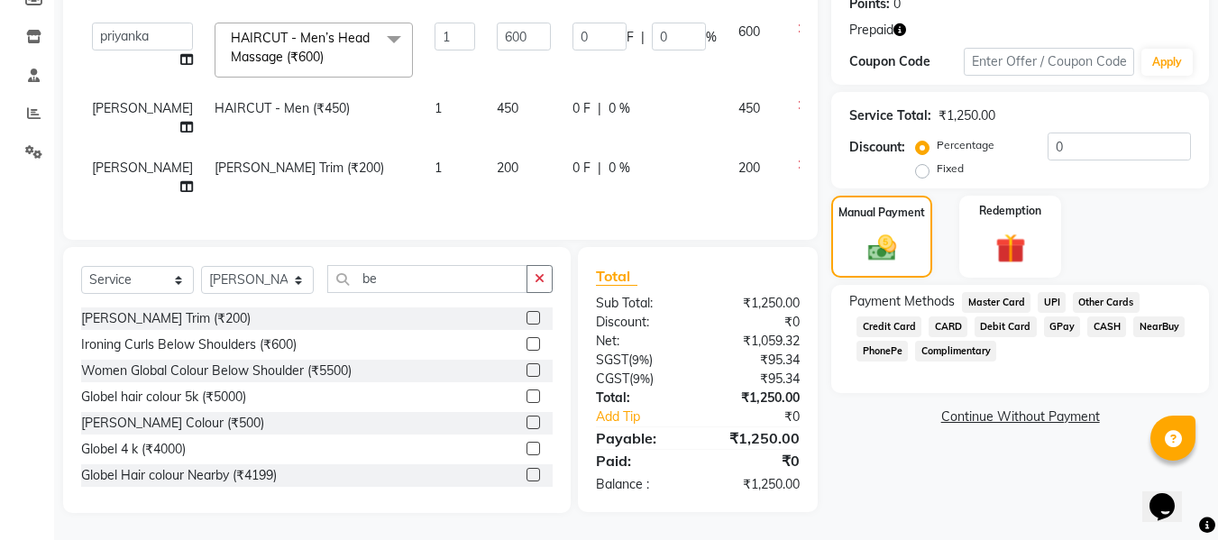
click at [1061, 316] on span "GPay" at bounding box center [1062, 326] width 37 height 21
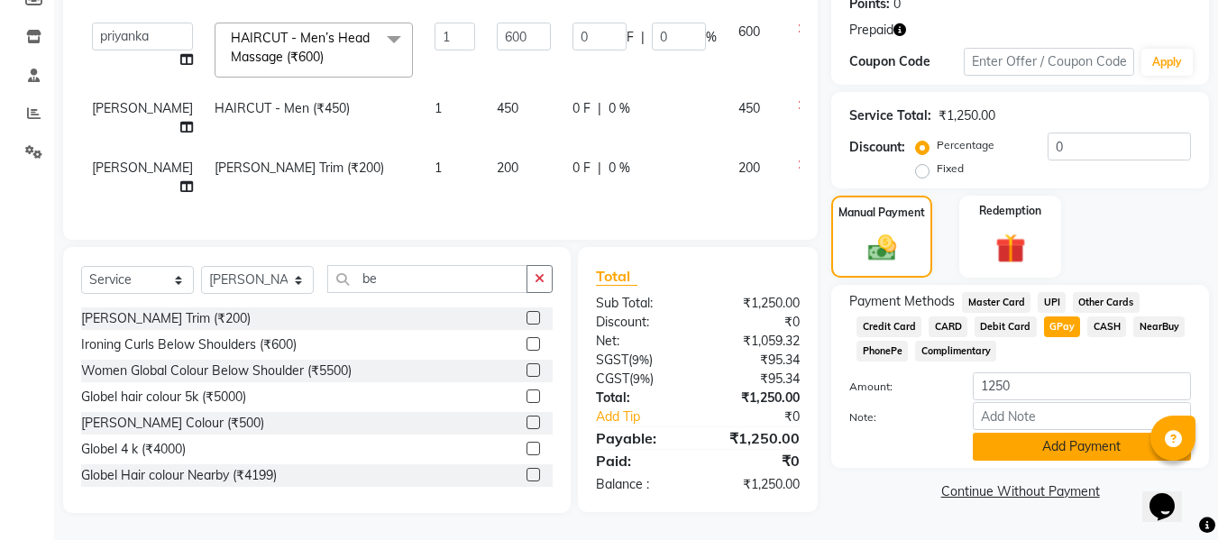
click at [1055, 433] on button "Add Payment" at bounding box center [1081, 447] width 218 height 28
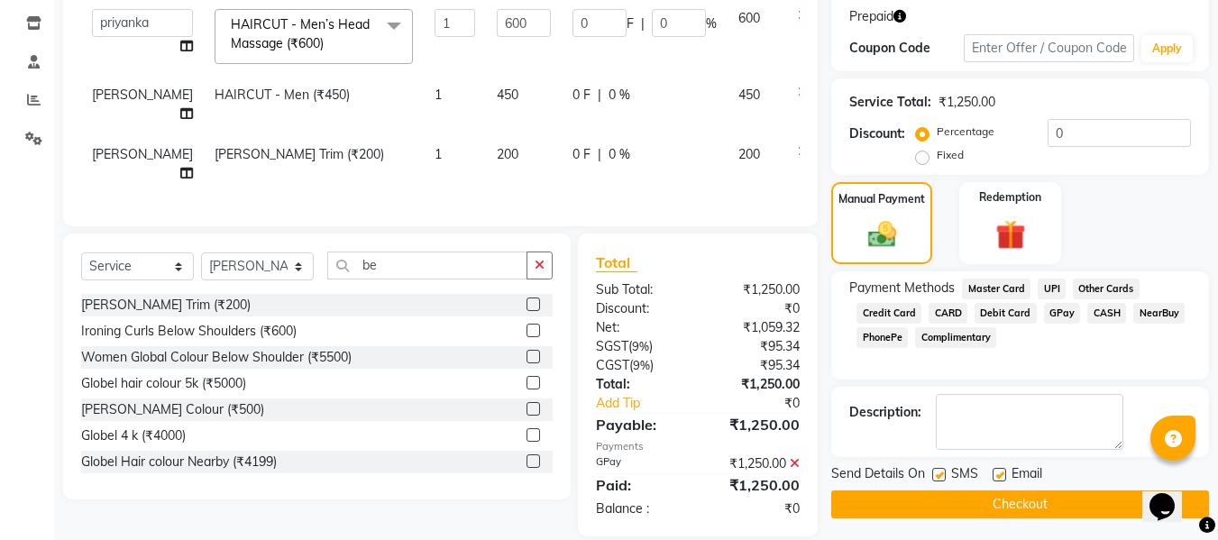
click at [1053, 500] on button "Checkout" at bounding box center [1020, 504] width 378 height 28
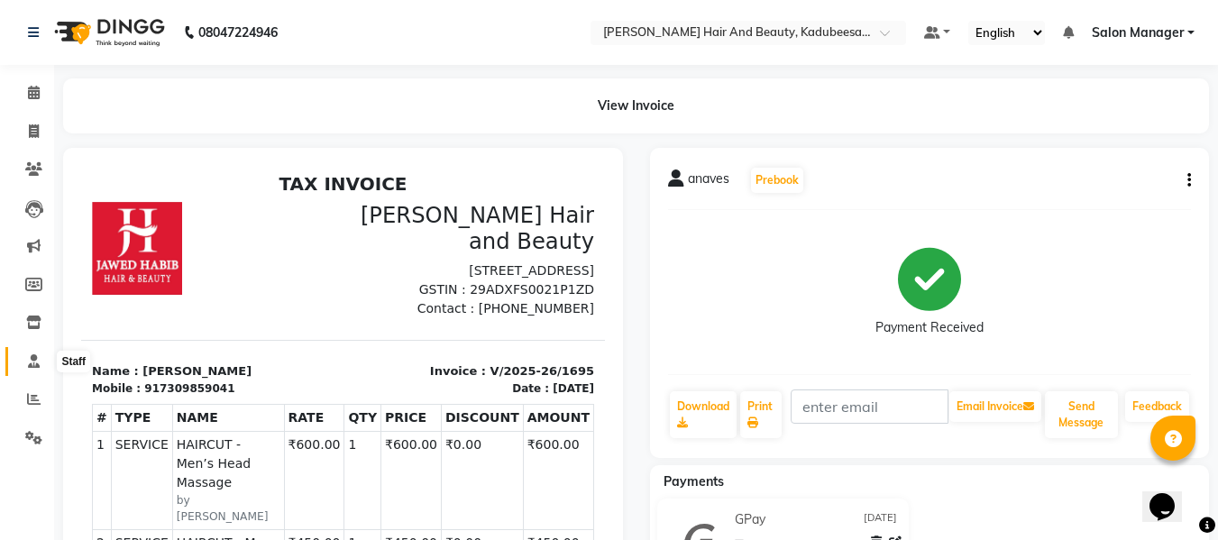
click at [26, 360] on span at bounding box center [34, 361] width 32 height 21
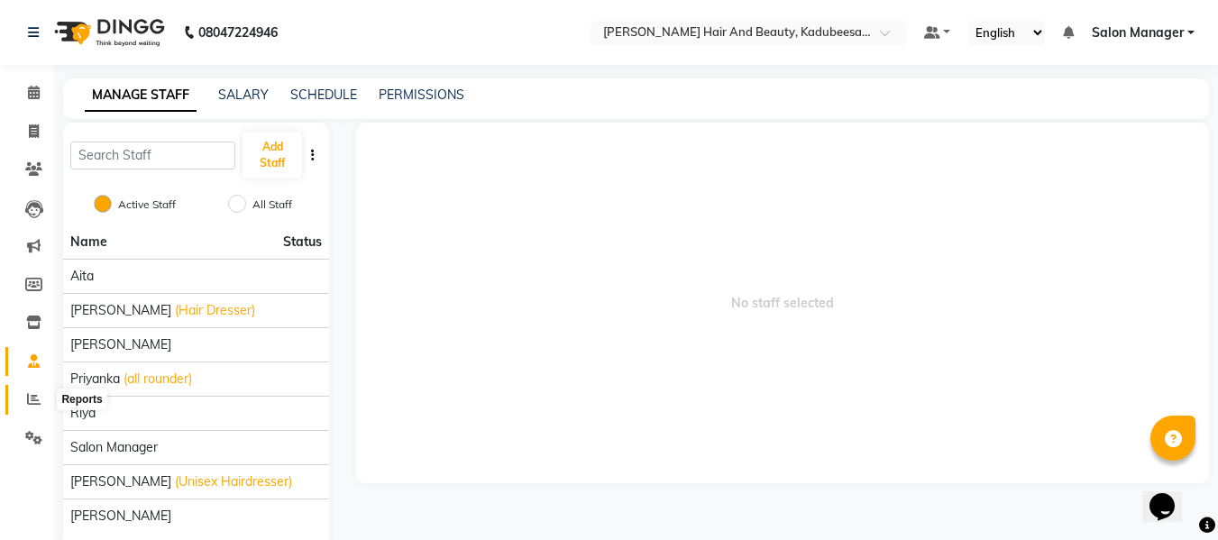
click at [28, 403] on icon at bounding box center [34, 399] width 14 height 14
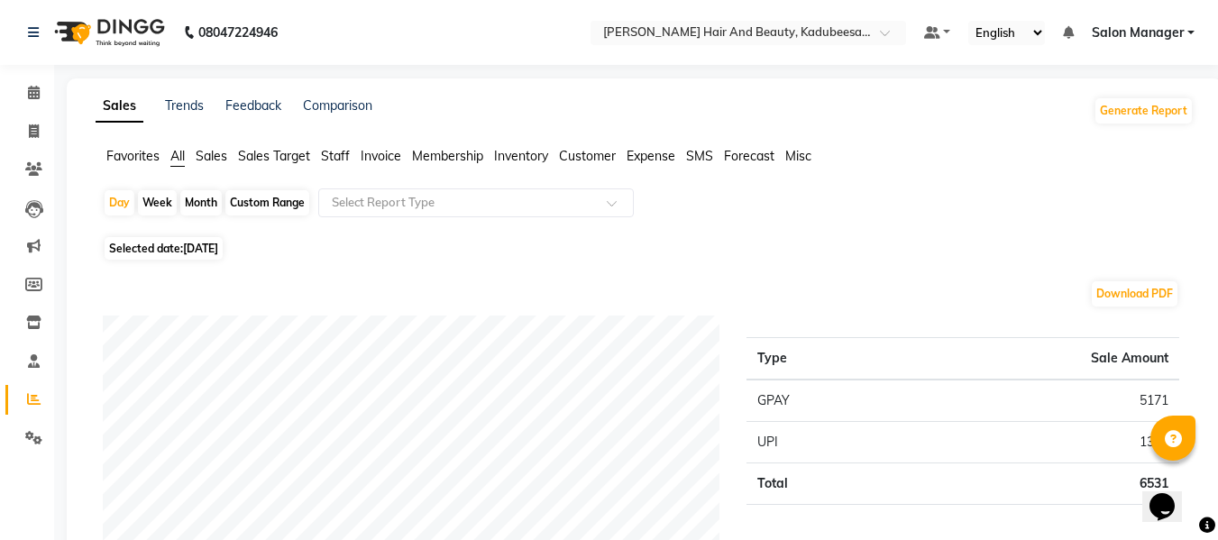
click at [343, 157] on span "Staff" at bounding box center [335, 156] width 29 height 16
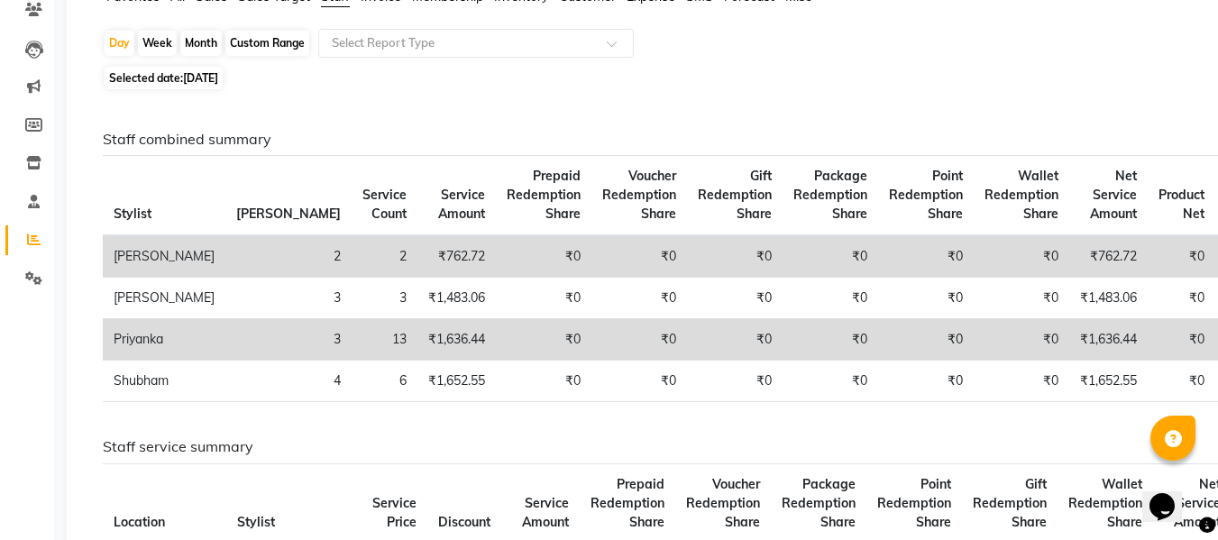
scroll to position [180, 0]
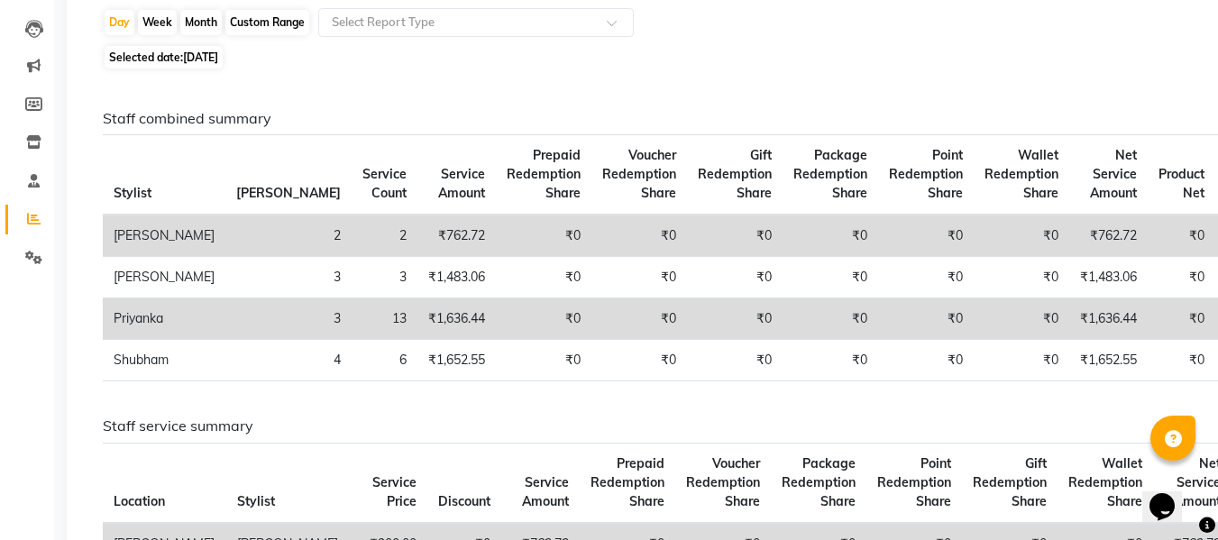
click at [525, 99] on div "Staff combined summary Stylist Bill Count Service Count Service Amount Prepaid …" at bounding box center [640, 536] width 1105 height 925
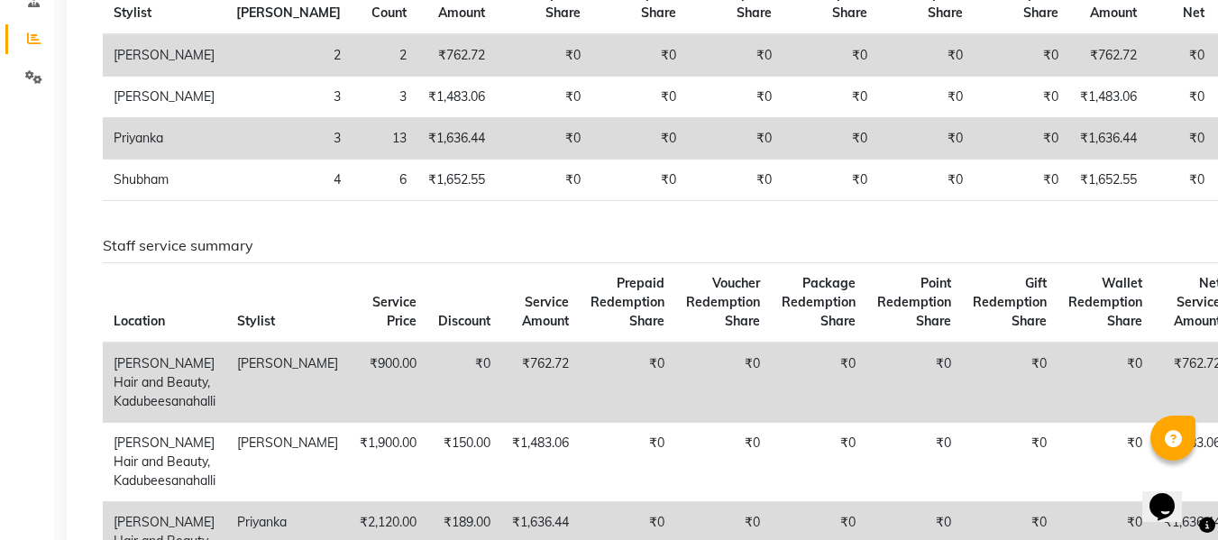
scroll to position [0, 0]
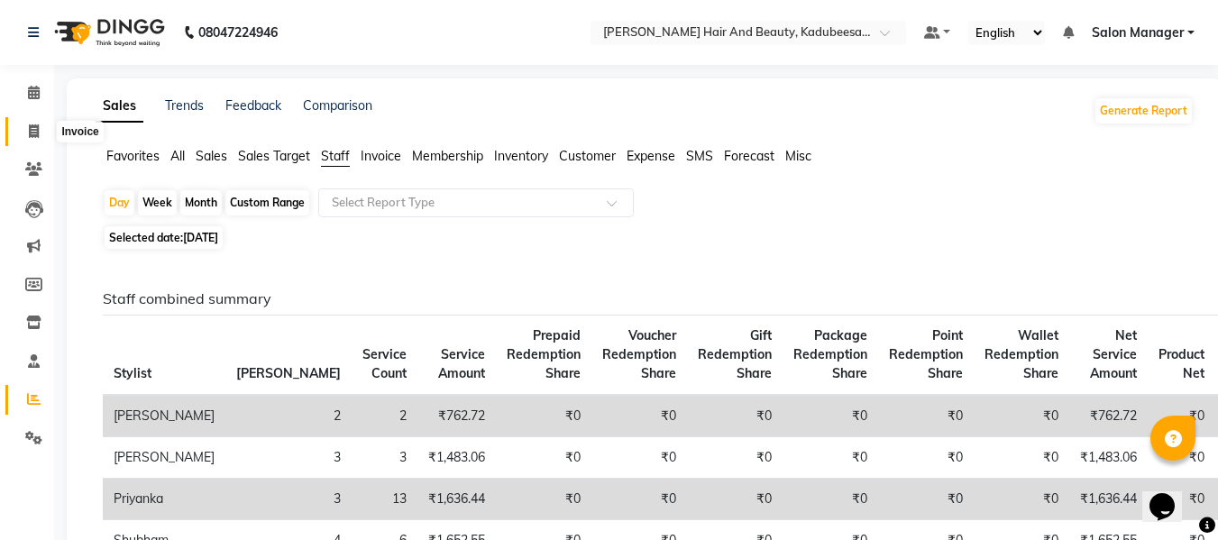
click at [32, 131] on icon at bounding box center [34, 131] width 10 height 14
select select "service"
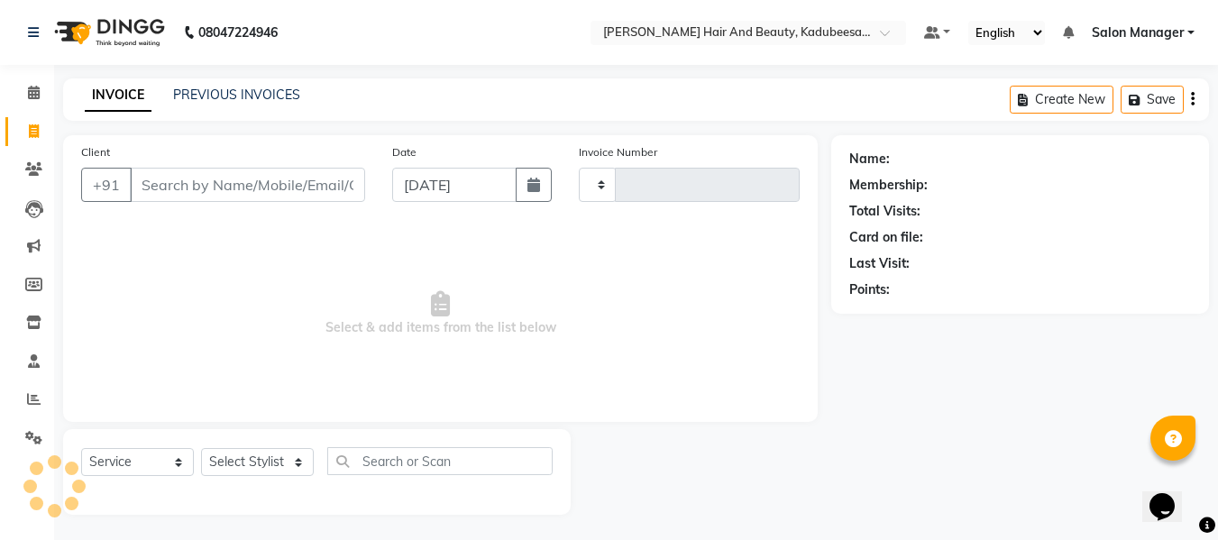
scroll to position [2, 0]
type input "1696"
select select "7013"
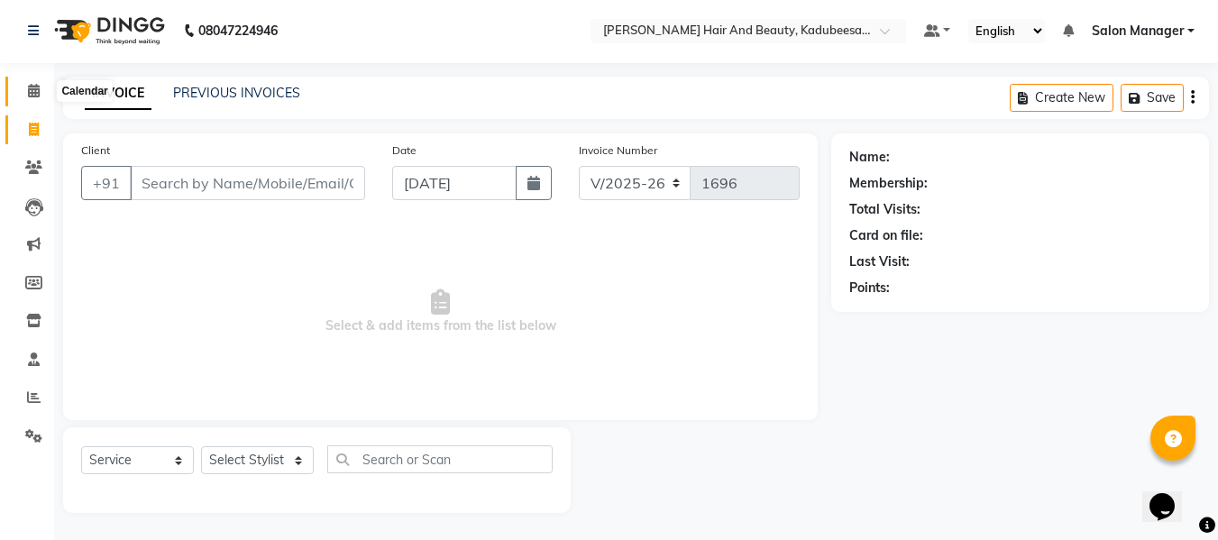
click at [29, 91] on icon at bounding box center [34, 91] width 12 height 14
